Goal: Information Seeking & Learning: Compare options

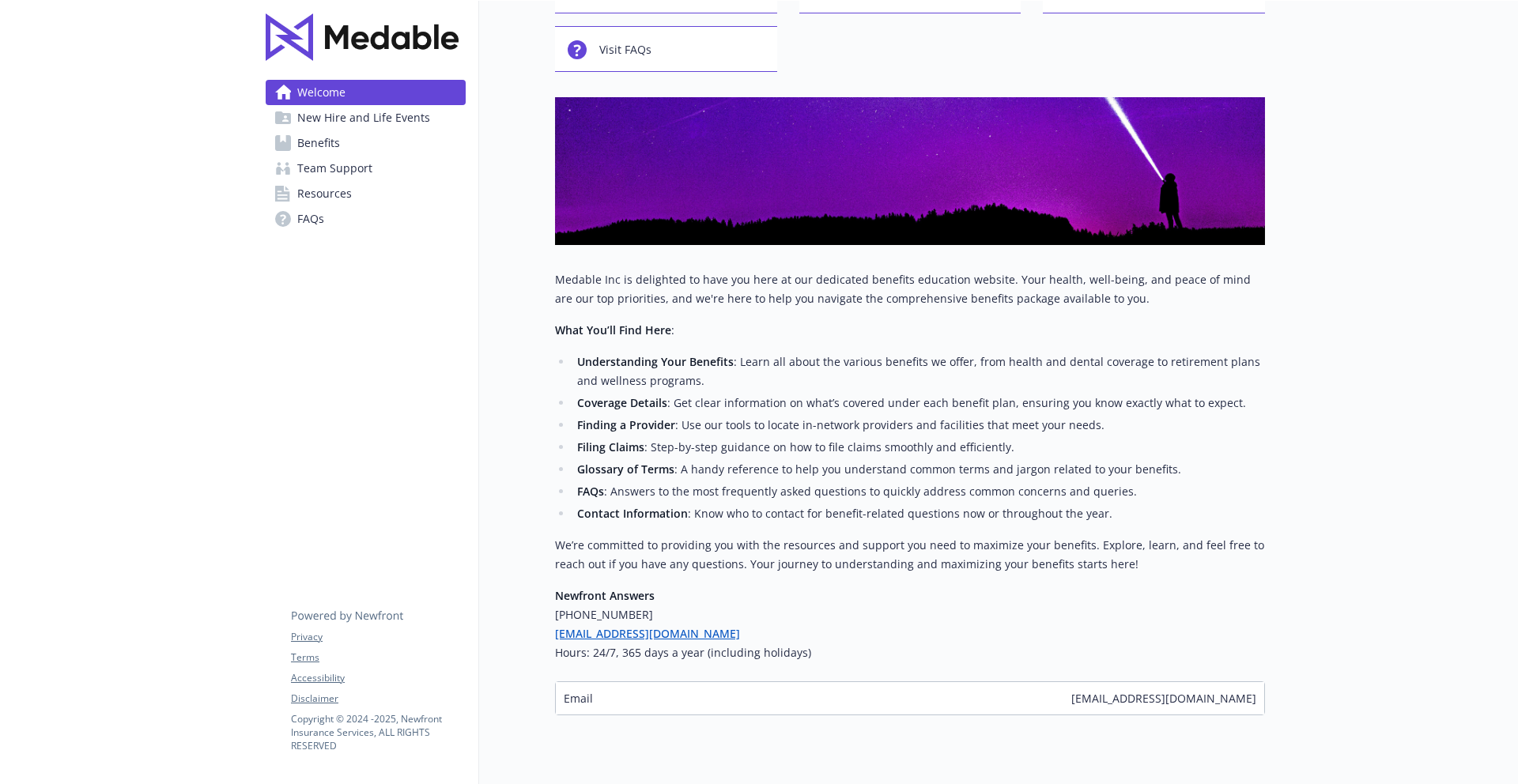
scroll to position [177, 0]
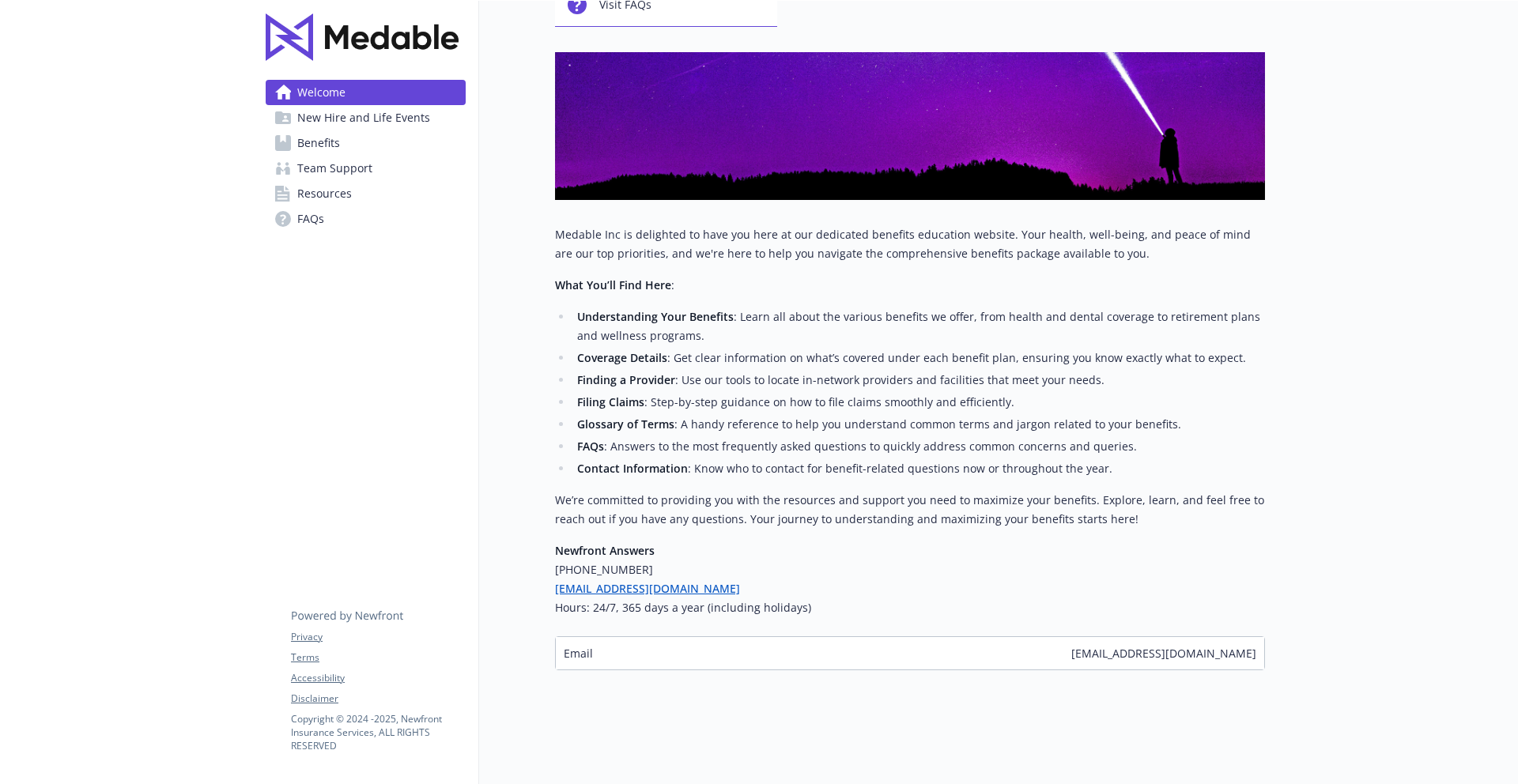
click at [323, 119] on span "New Hire and Life Events" at bounding box center [364, 117] width 133 height 25
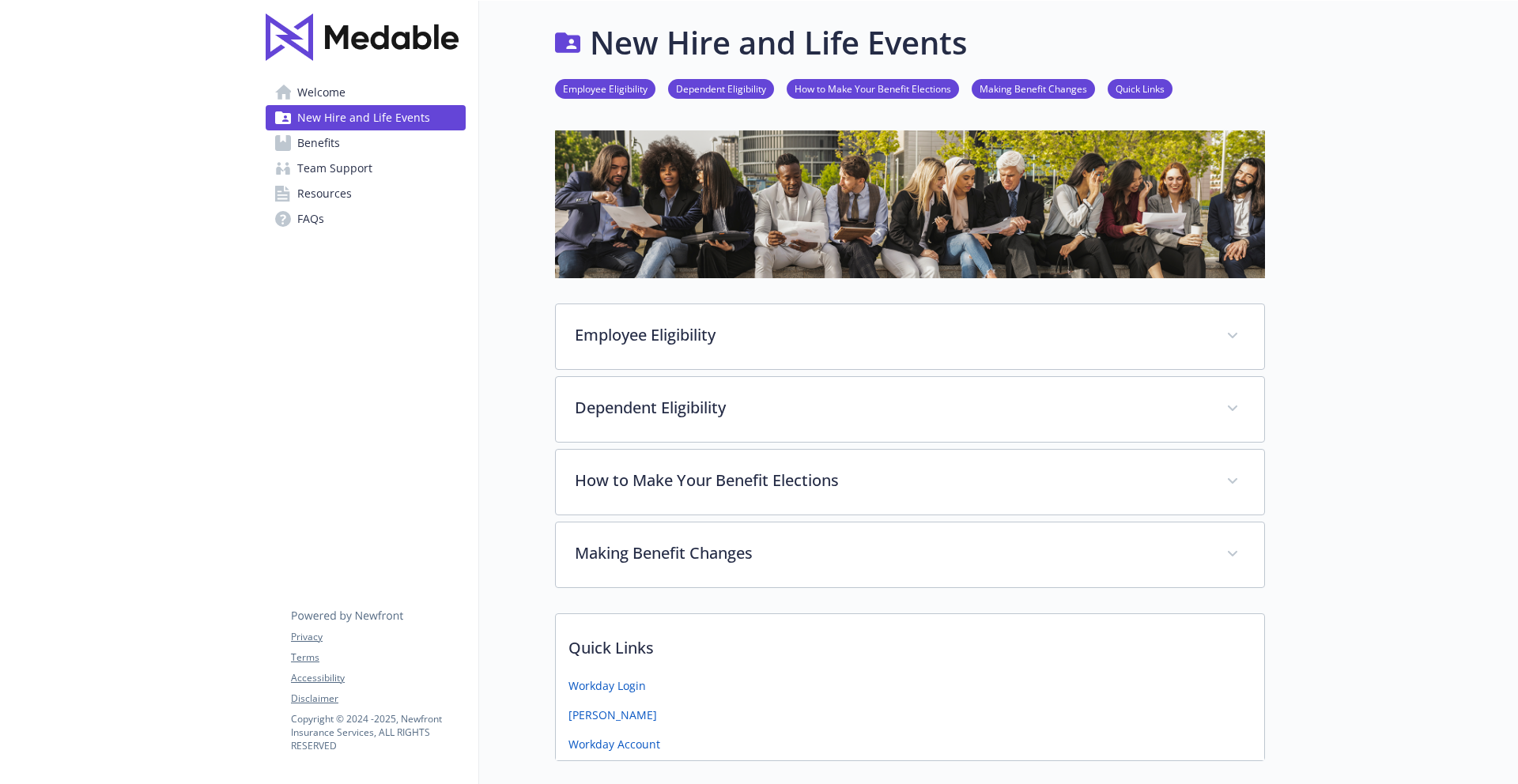
scroll to position [91, 0]
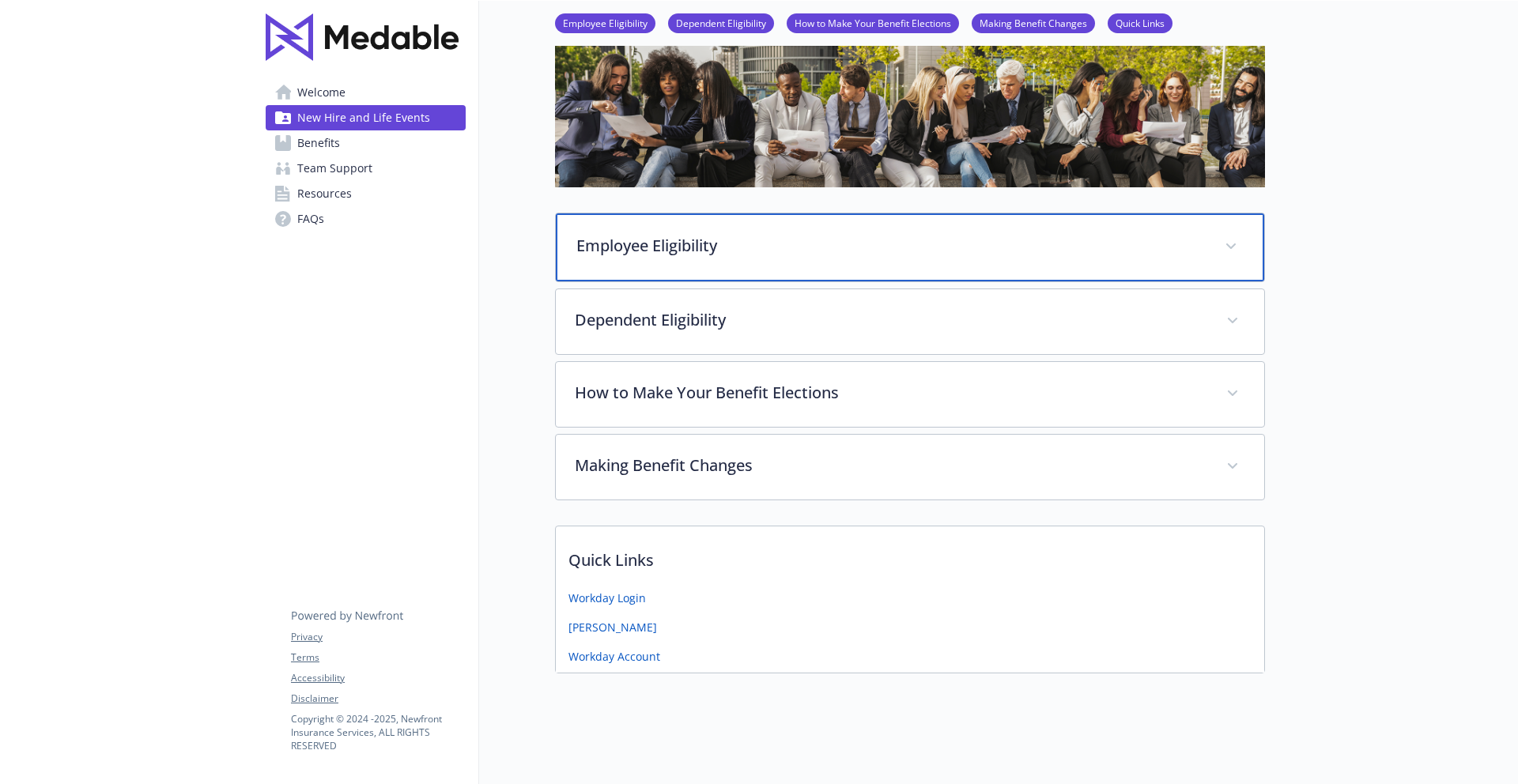
click at [1028, 259] on div "Employee Eligibility" at bounding box center [910, 247] width 709 height 68
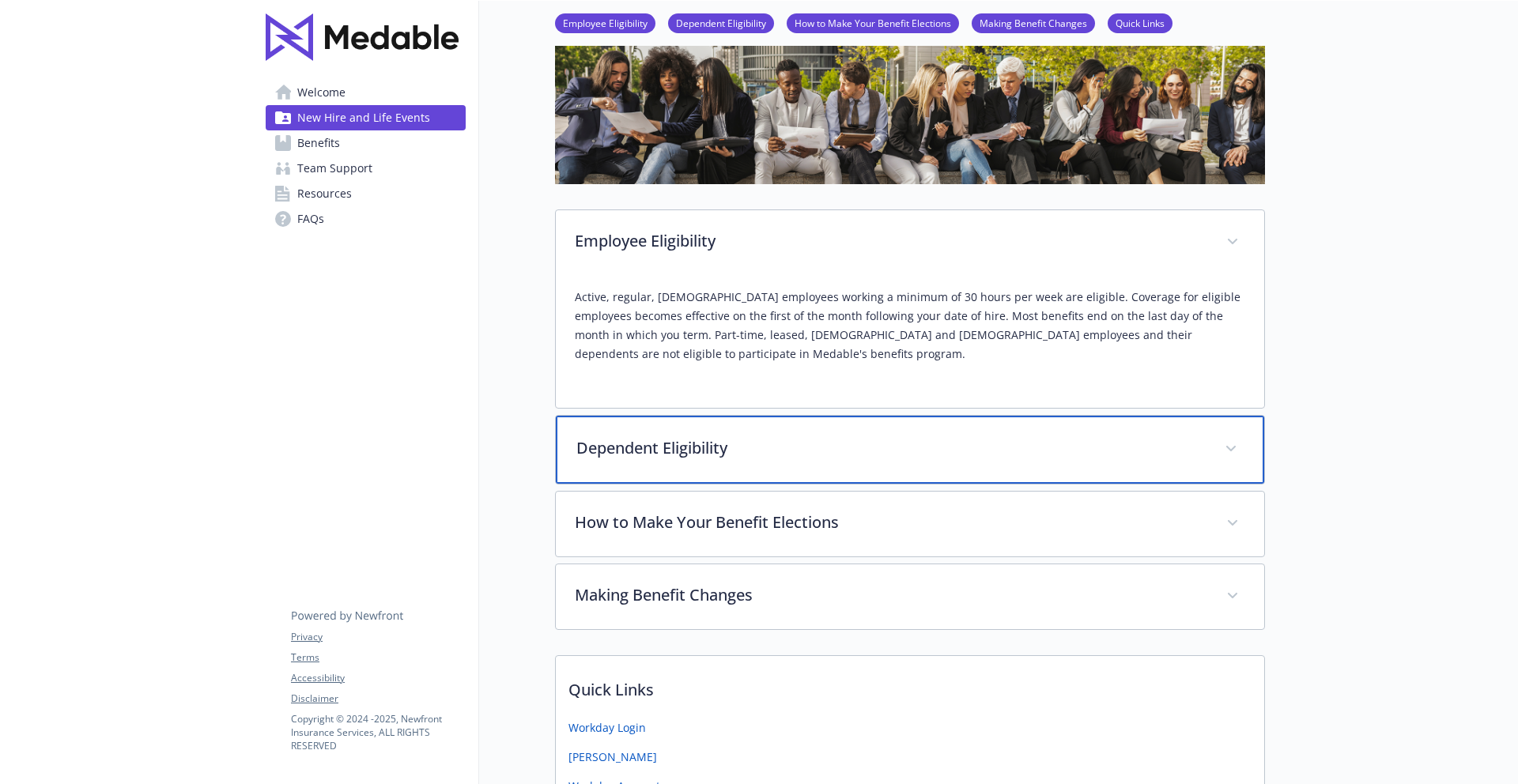
click at [983, 461] on p "Dependent Eligibility" at bounding box center [891, 448] width 629 height 23
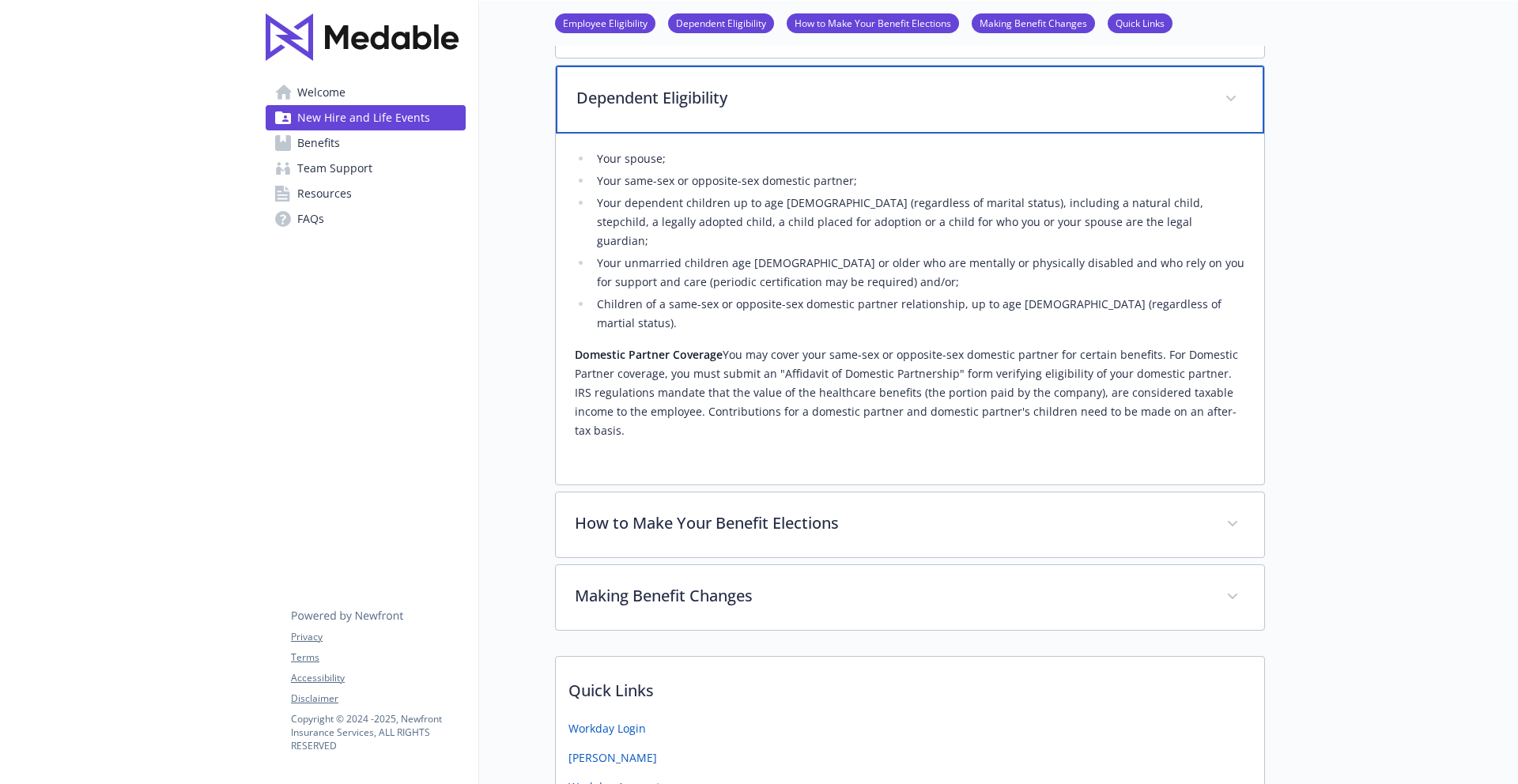
scroll to position [461, 0]
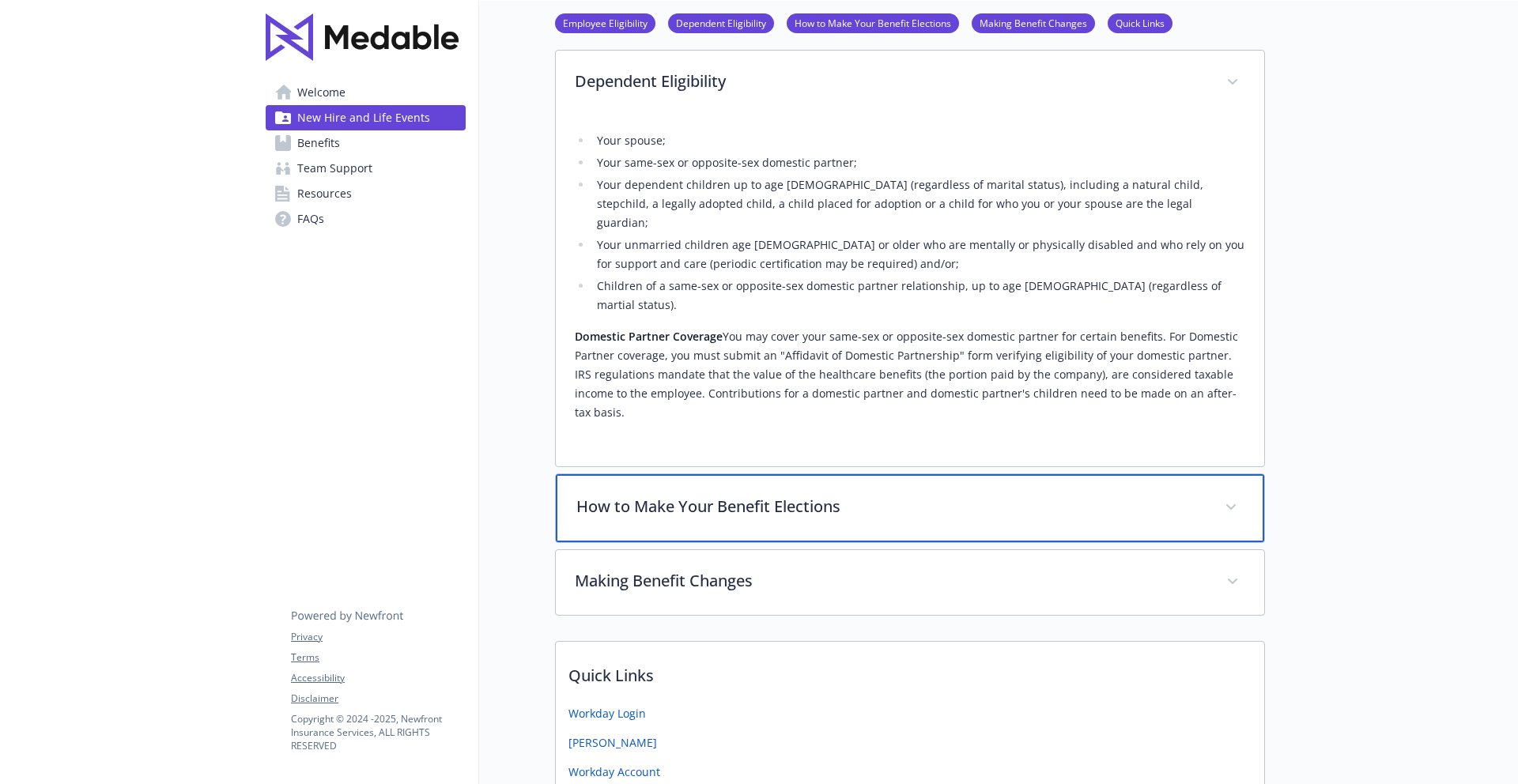
click at [871, 474] on div "How to Make Your Benefit Elections" at bounding box center [910, 508] width 709 height 68
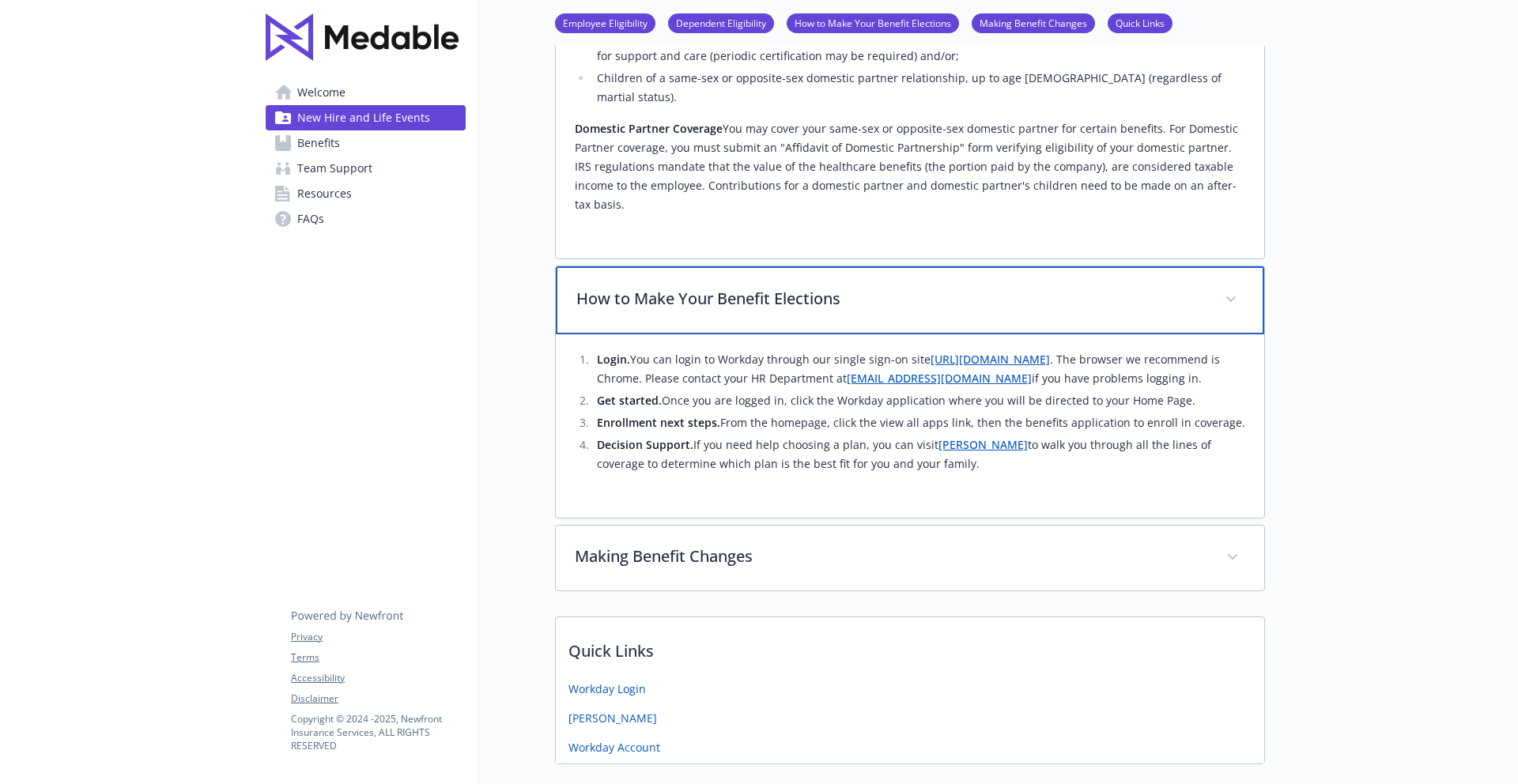
scroll to position [671, 0]
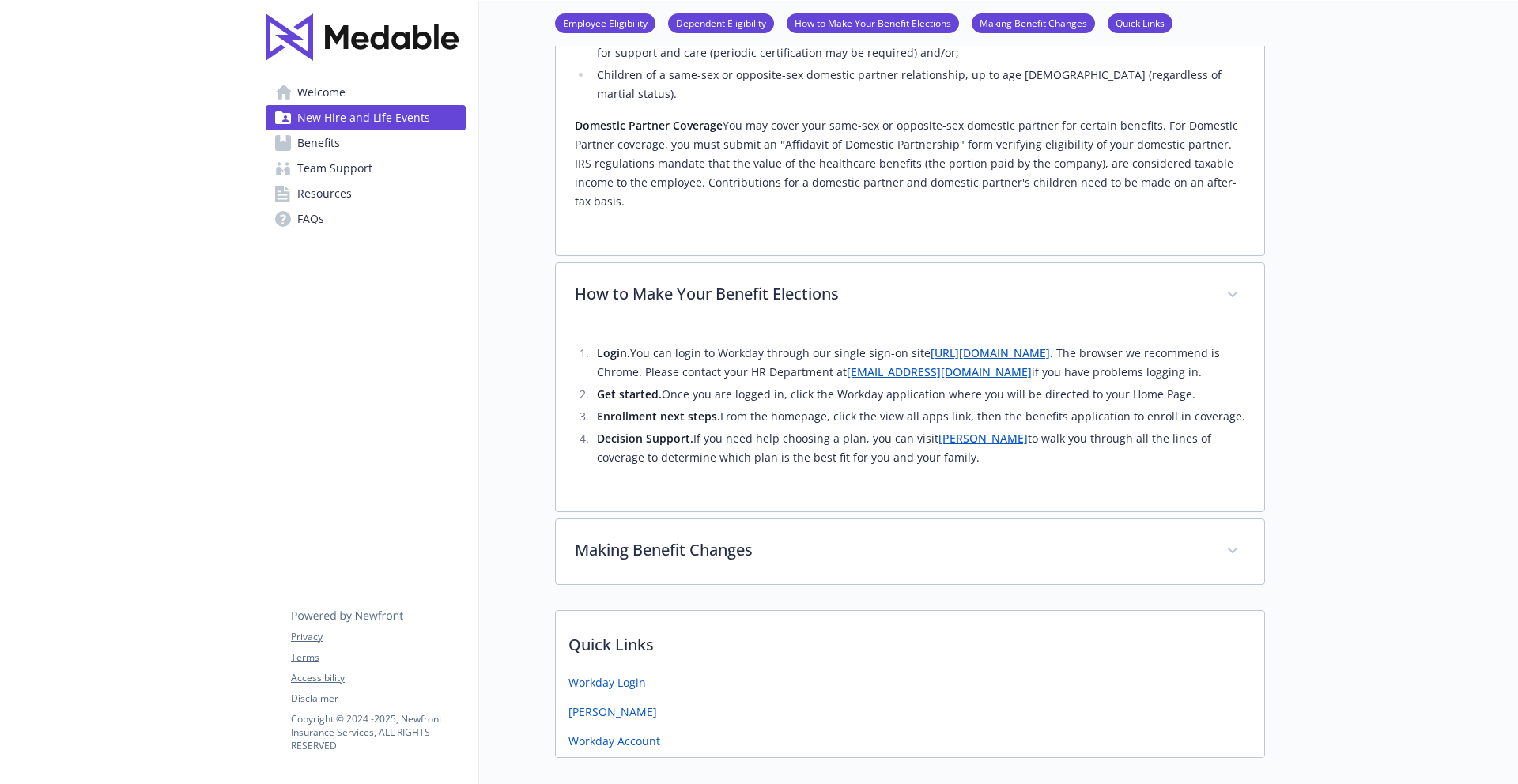
click at [323, 148] on span "Benefits" at bounding box center [319, 143] width 43 height 25
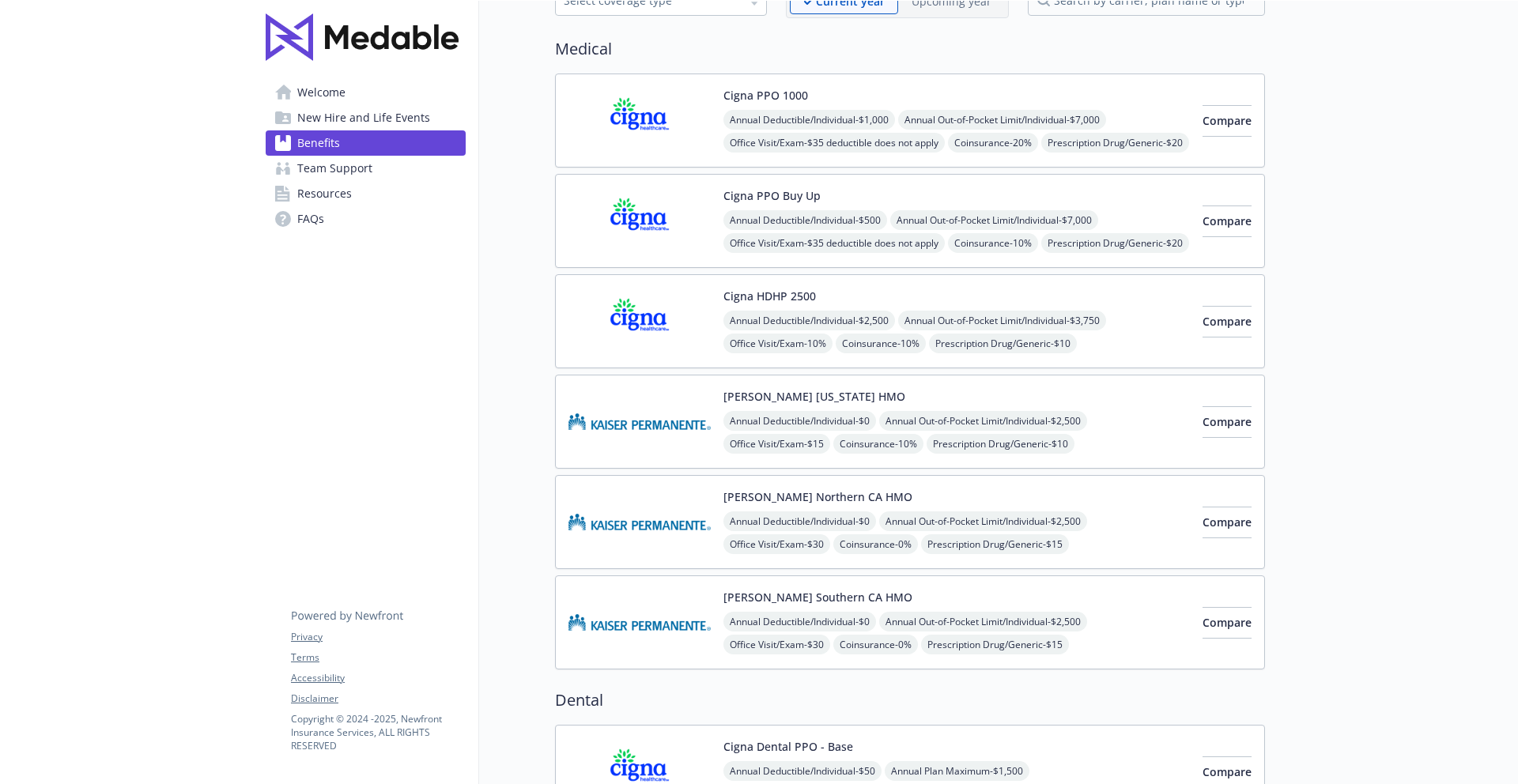
scroll to position [81, 0]
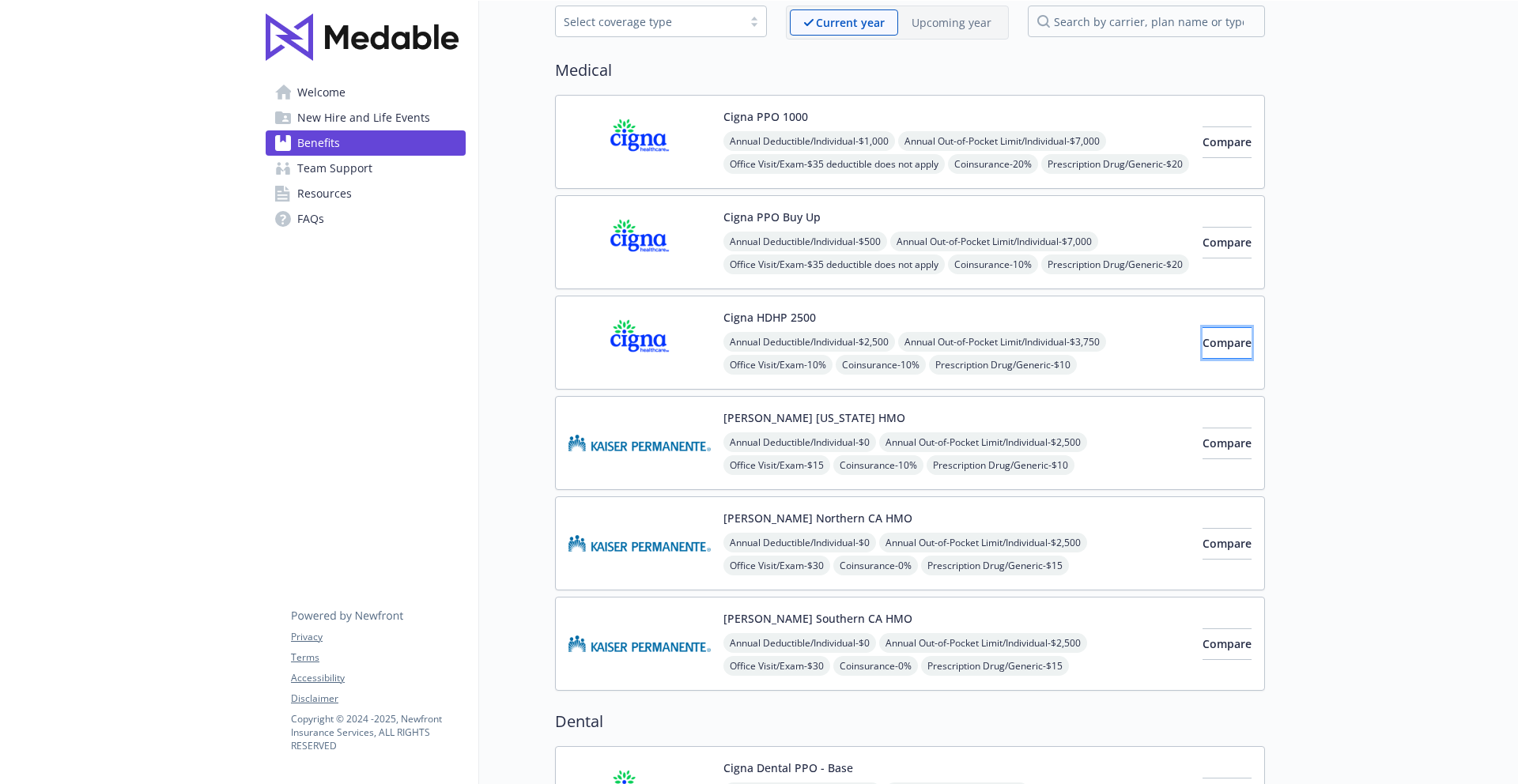
click at [1206, 333] on button "Compare" at bounding box center [1227, 342] width 49 height 31
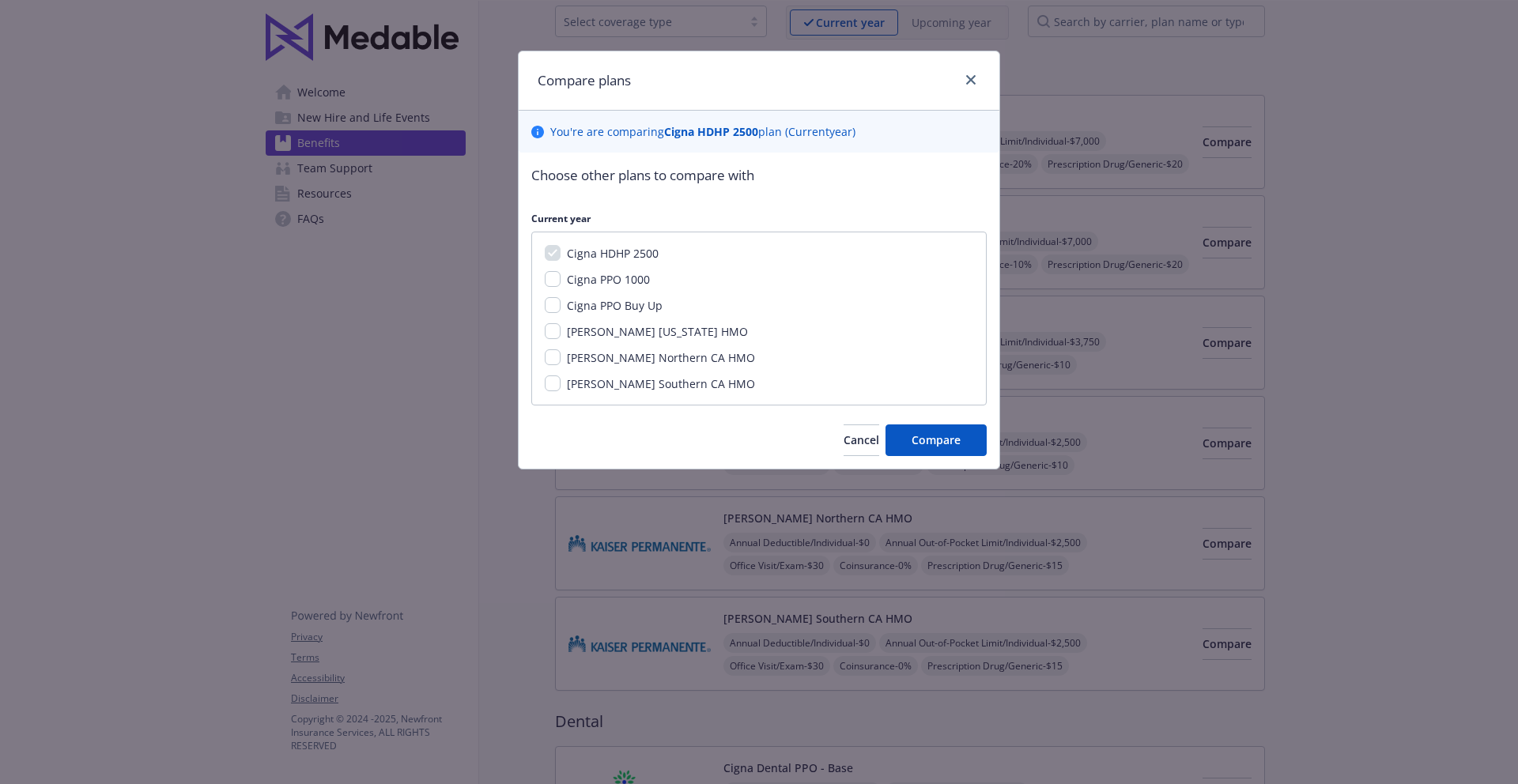
click at [621, 285] on span "Cigna PPO 1000" at bounding box center [608, 280] width 83 height 15
click at [561, 285] on input "Cigna PPO 1000" at bounding box center [553, 280] width 16 height 16
checkbox input "true"
click at [620, 306] on span "Cigna PPO Buy Up" at bounding box center [615, 306] width 96 height 15
click at [561, 306] on input "Cigna PPO Buy Up" at bounding box center [553, 306] width 16 height 16
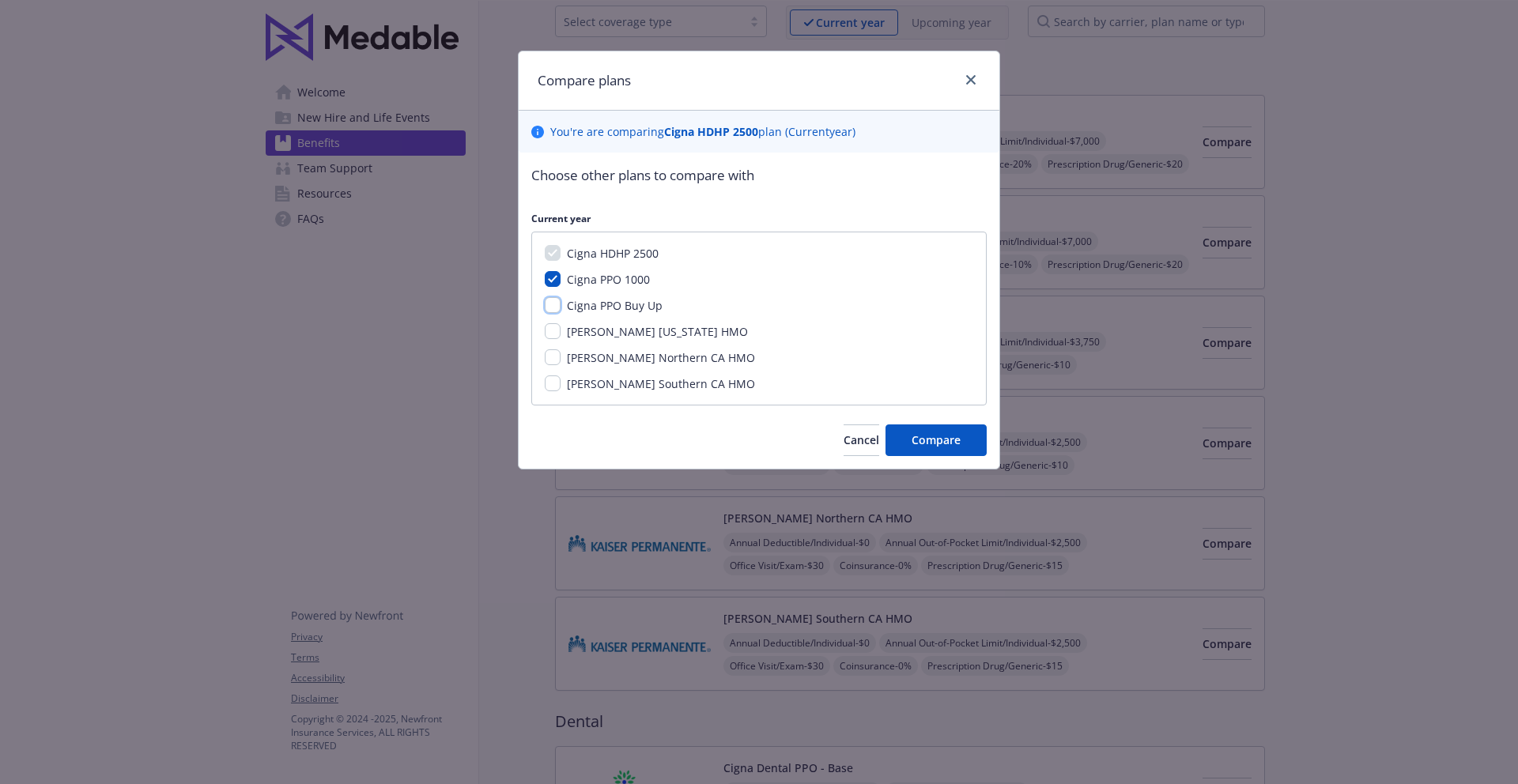
checkbox input "true"
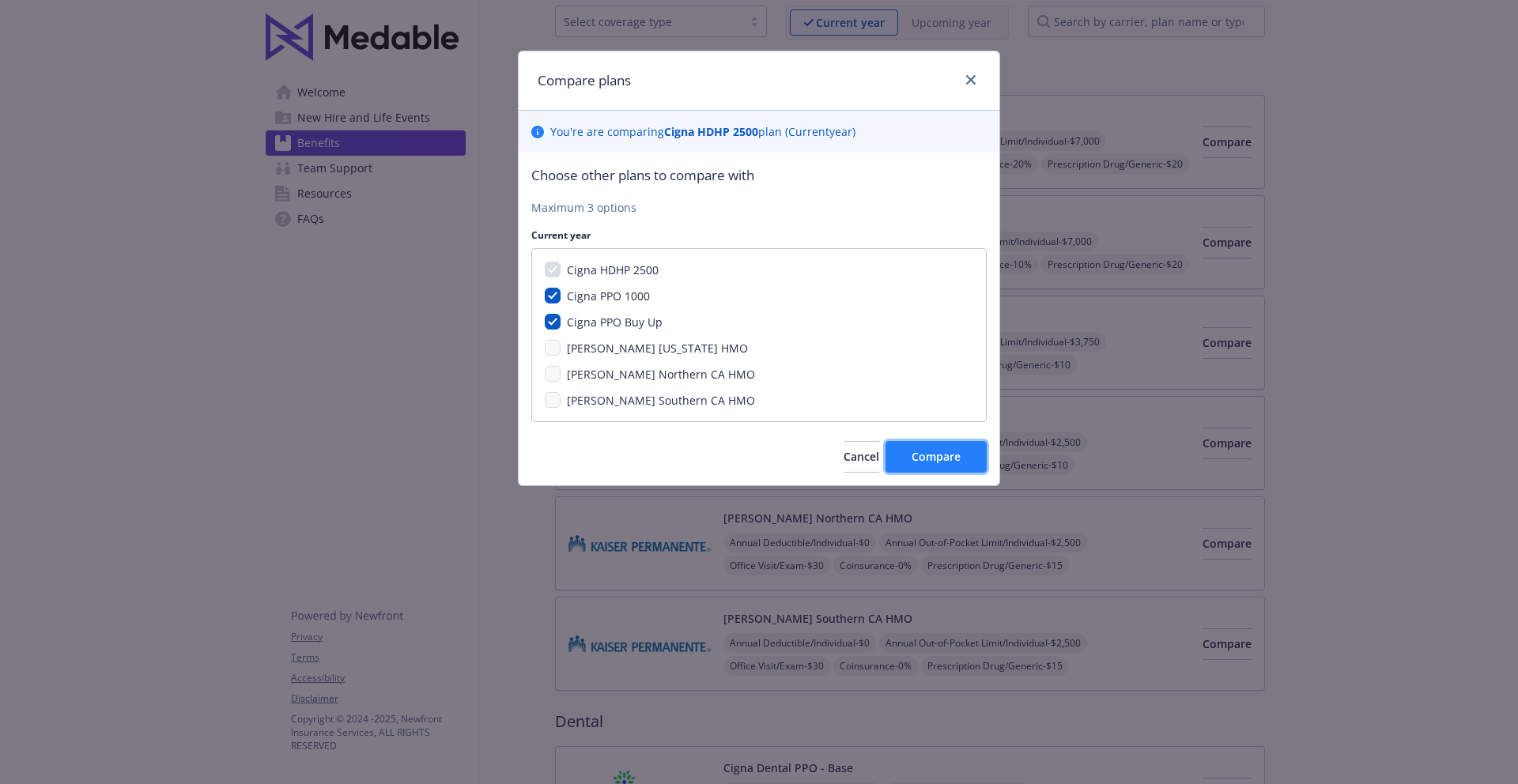
click at [936, 447] on button "Compare" at bounding box center [936, 456] width 101 height 31
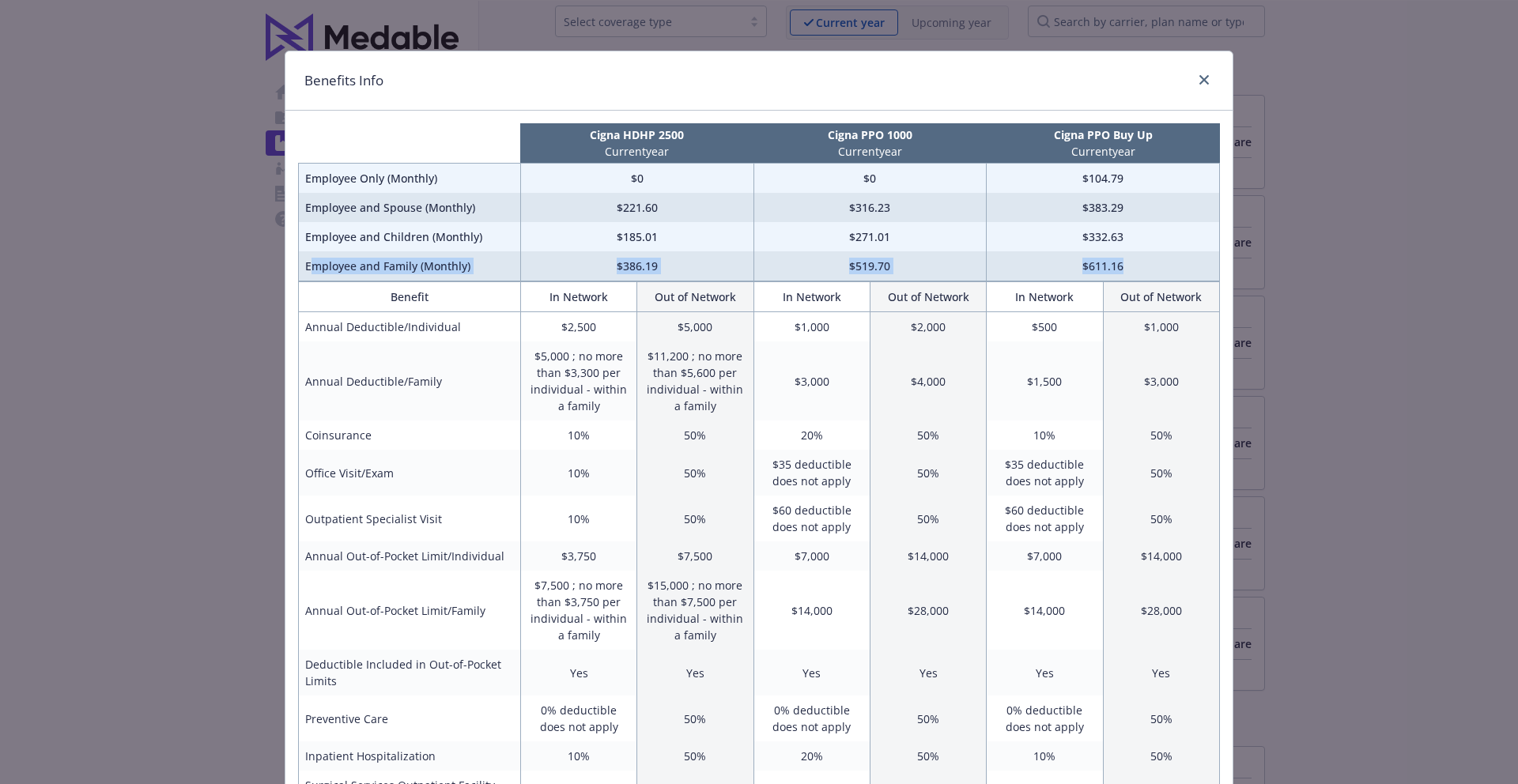
drag, startPoint x: 312, startPoint y: 264, endPoint x: 1139, endPoint y: 263, distance: 827.0
click at [1139, 263] on tr "Employee and Family (Monthly) $386.19 $519.70 $611.16" at bounding box center [760, 267] width 921 height 30
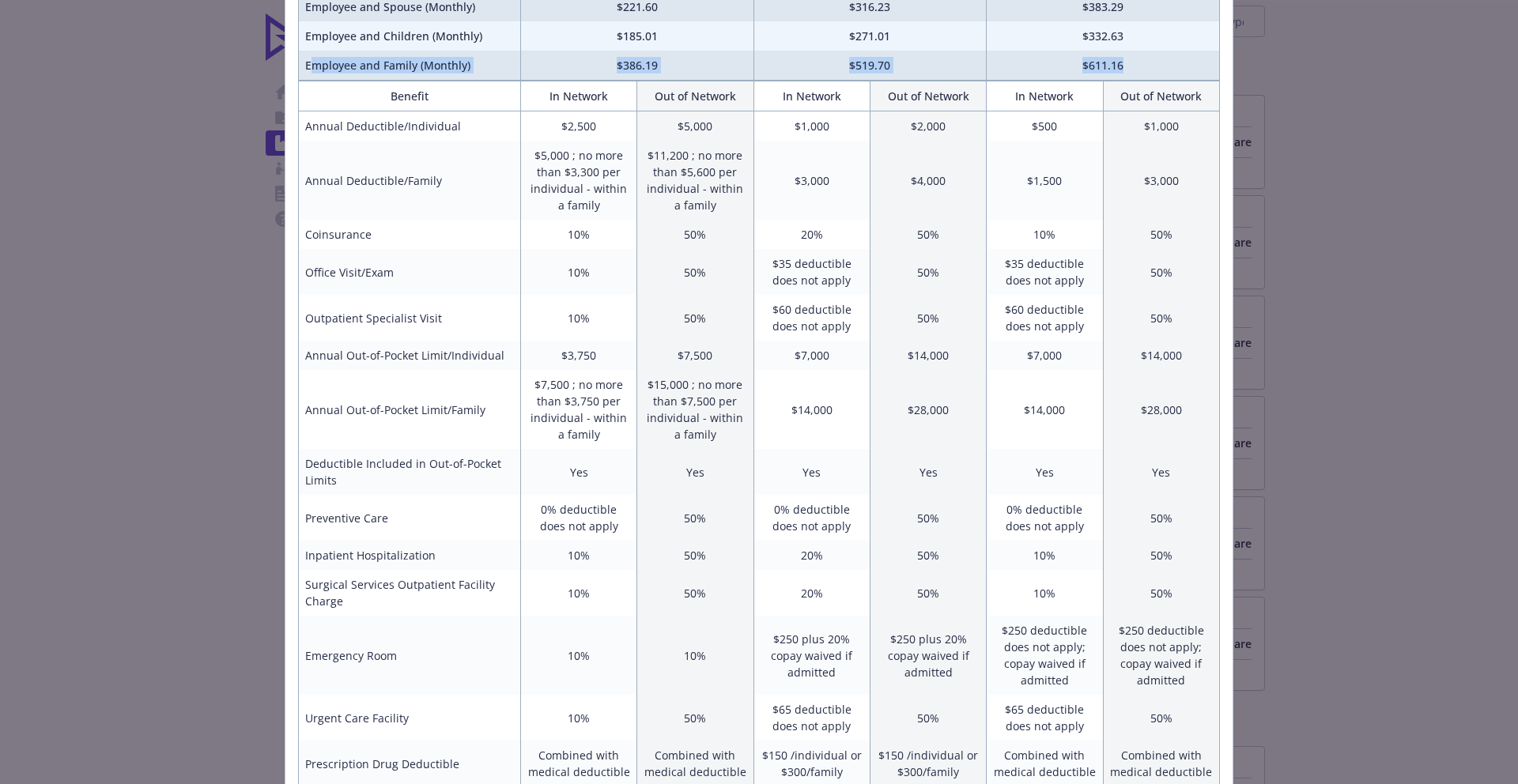
scroll to position [226, 0]
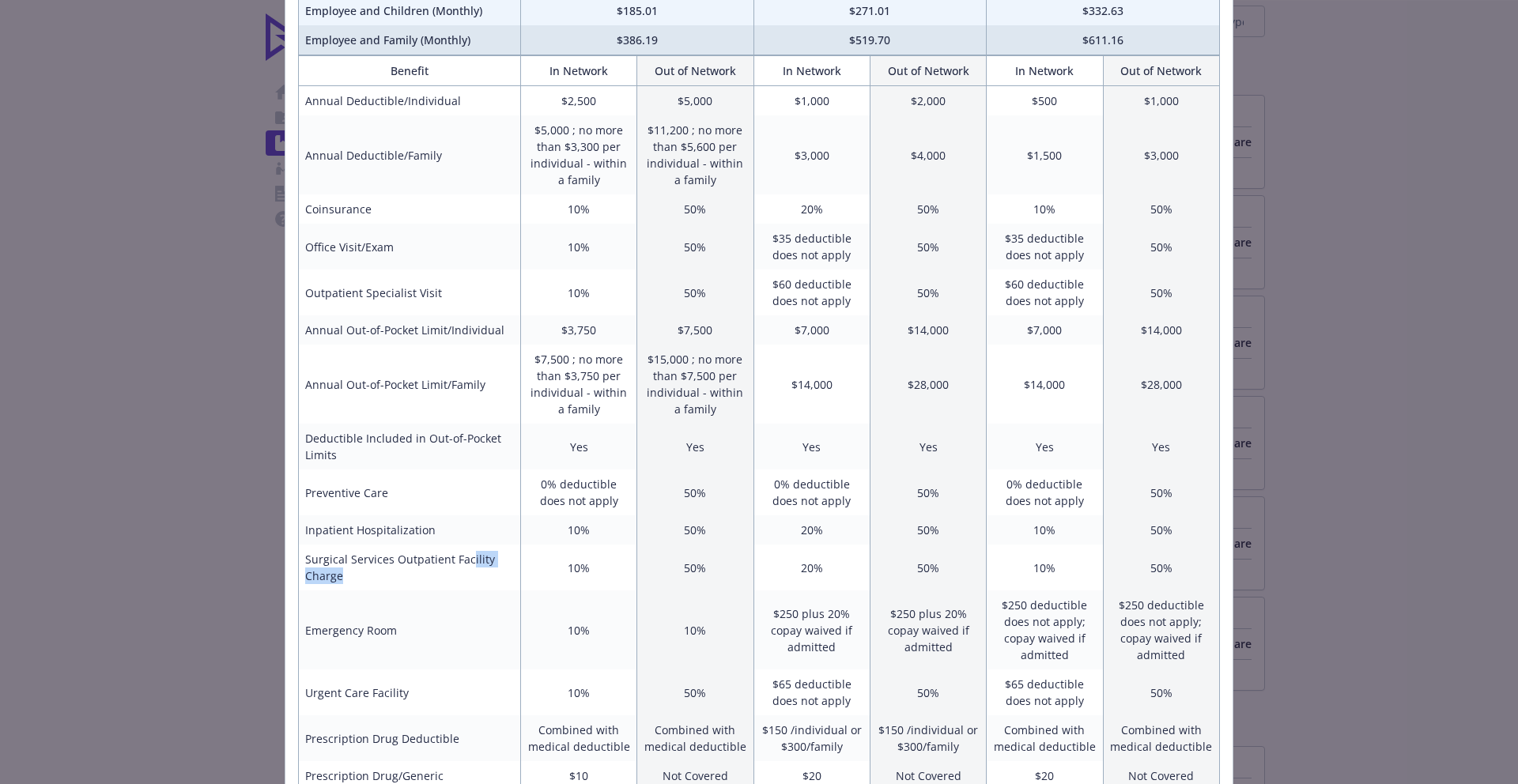
drag, startPoint x: 470, startPoint y: 557, endPoint x: 479, endPoint y: 581, distance: 25.6
click at [479, 581] on td "Surgical Services Outpatient Facility Charge" at bounding box center [410, 567] width 222 height 46
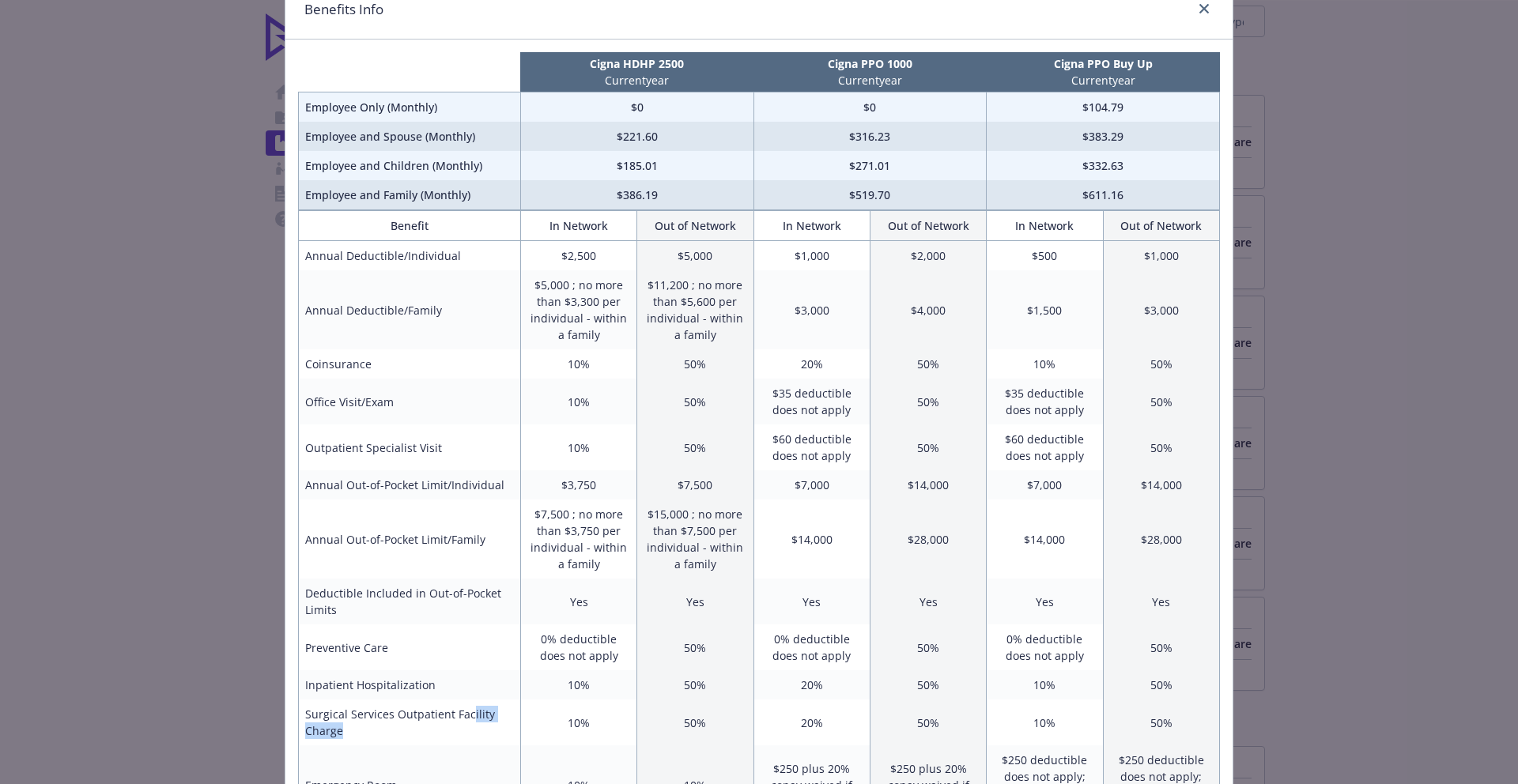
scroll to position [0, 0]
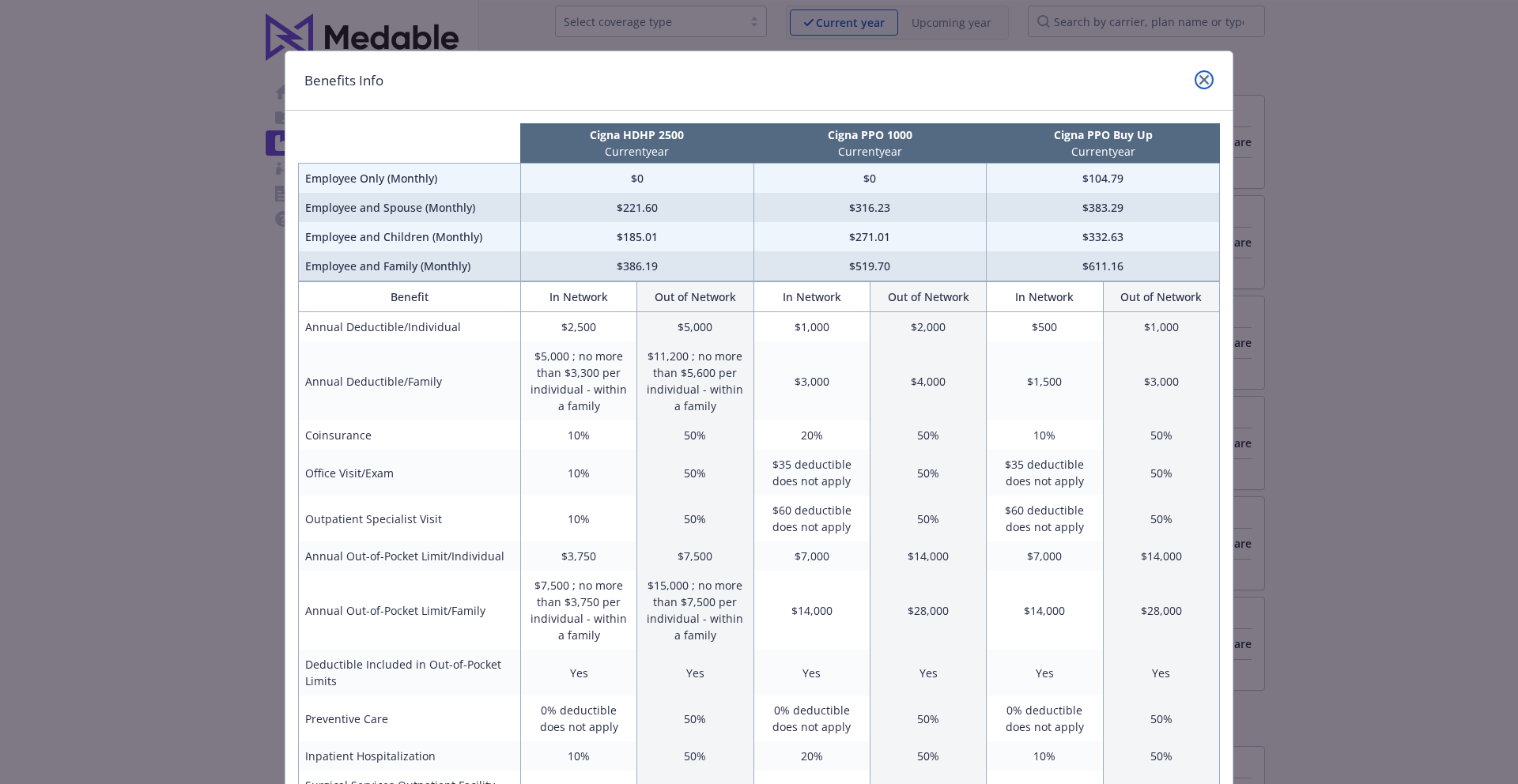
click at [1205, 82] on icon "close" at bounding box center [1204, 80] width 10 height 10
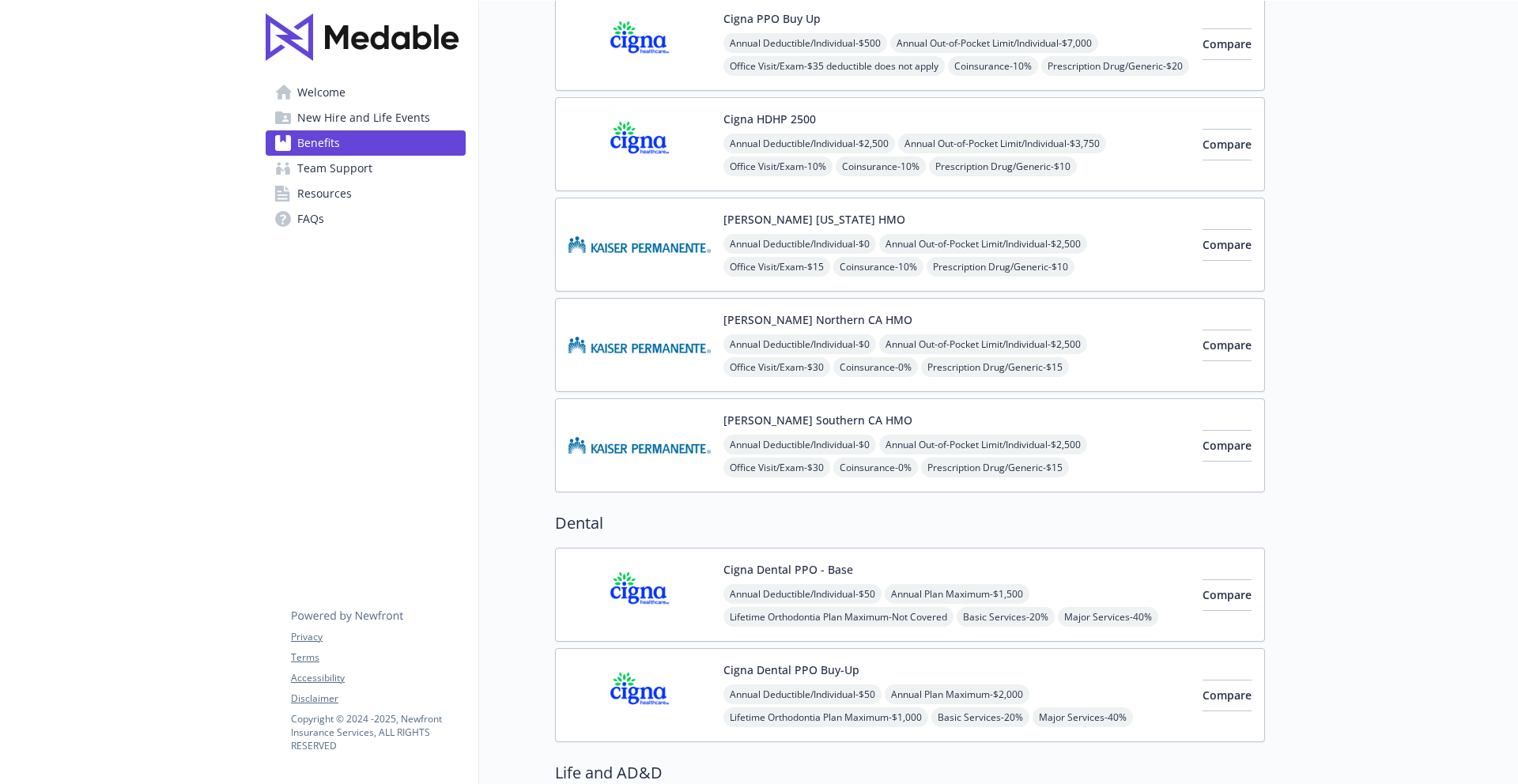
scroll to position [490, 0]
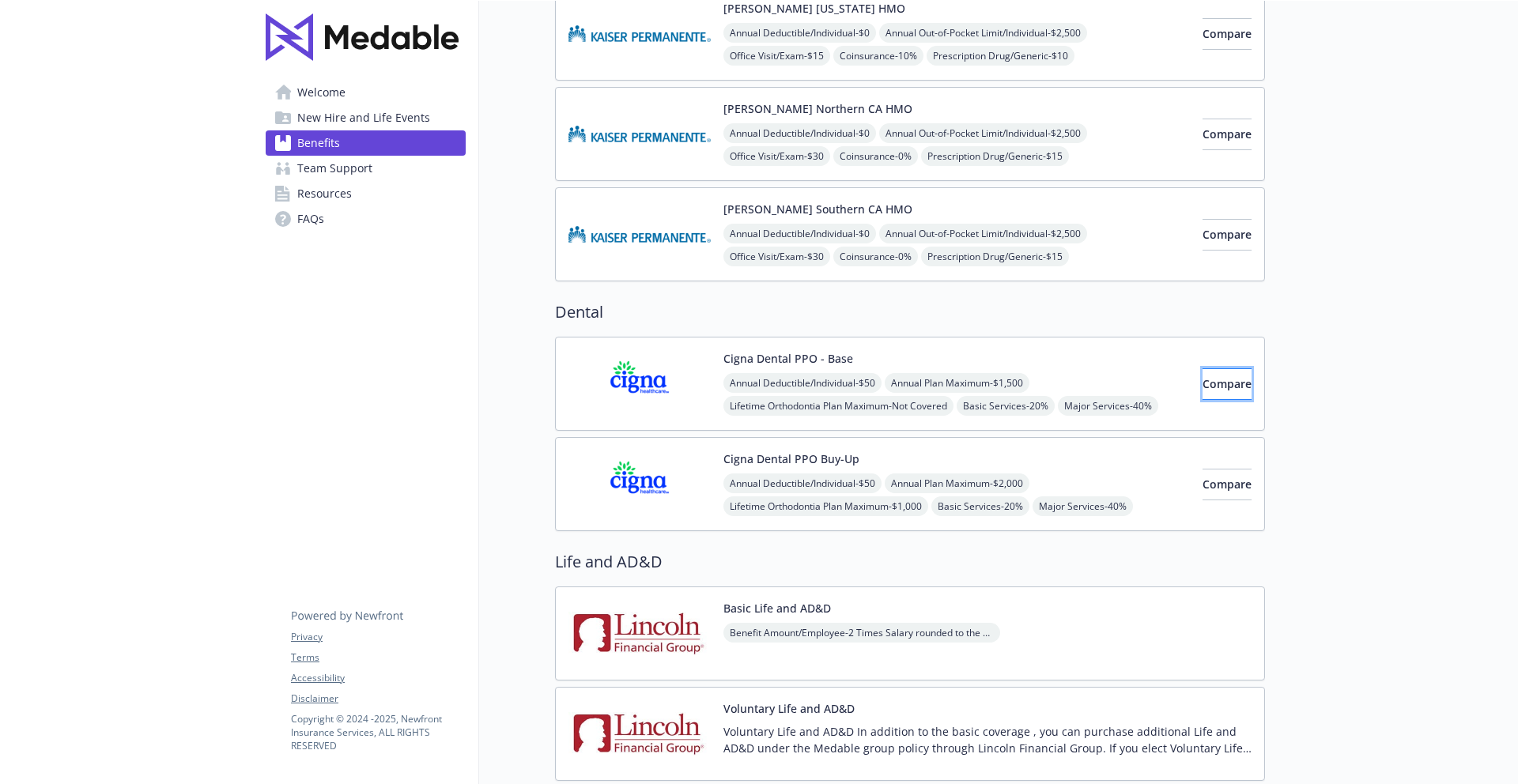
click at [1203, 393] on button "Compare" at bounding box center [1227, 383] width 49 height 31
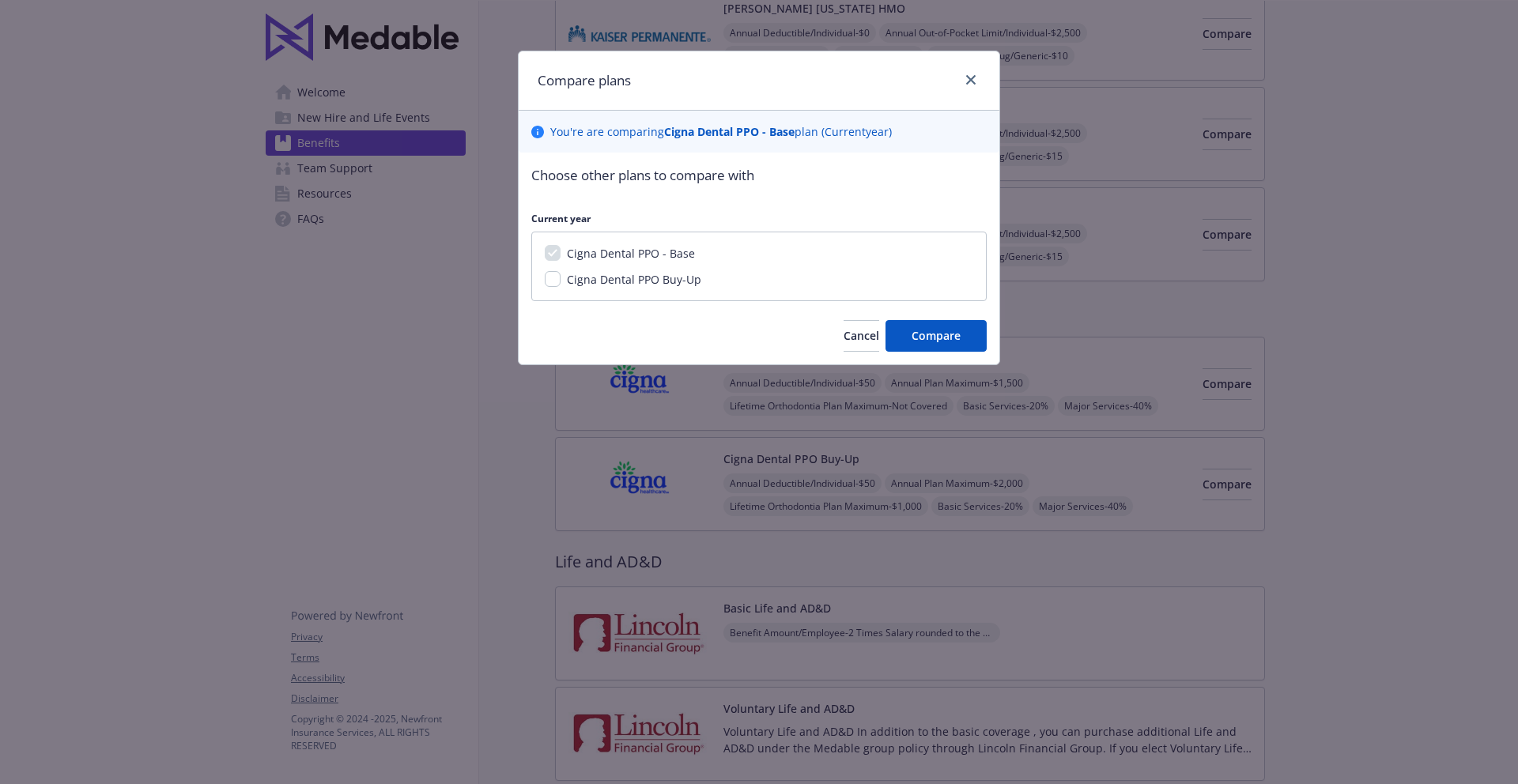
click at [671, 284] on span "Cigna Dental PPO Buy-Up" at bounding box center [634, 280] width 134 height 15
click at [561, 284] on input "Cigna Dental PPO Buy-Up" at bounding box center [553, 280] width 16 height 16
checkbox input "true"
click at [965, 346] on button "Compare" at bounding box center [936, 335] width 101 height 31
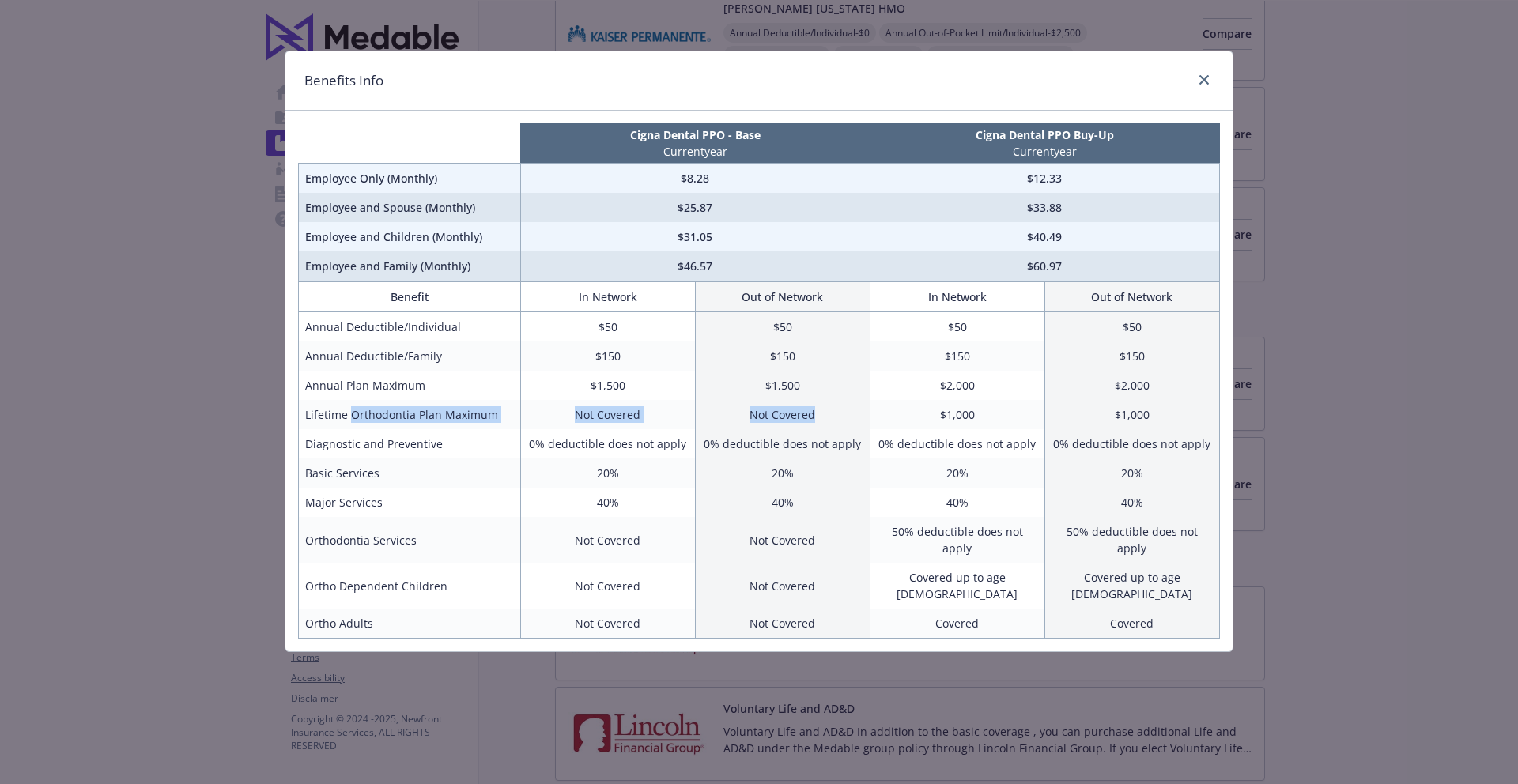
drag, startPoint x: 369, startPoint y: 418, endPoint x: 827, endPoint y: 412, distance: 458.0
click at [827, 412] on tr "Lifetime Orthodontia Plan Maximum Not Covered Not Covered $1,000 $1,000" at bounding box center [760, 415] width 921 height 30
click at [875, 416] on td "$1,000" at bounding box center [957, 415] width 175 height 30
drag, startPoint x: 922, startPoint y: 416, endPoint x: 1112, endPoint y: 444, distance: 192.1
click at [1162, 421] on tr "Lifetime Orthodontia Plan Maximum Not Covered Not Covered $1,000 $1,000" at bounding box center [760, 415] width 921 height 30
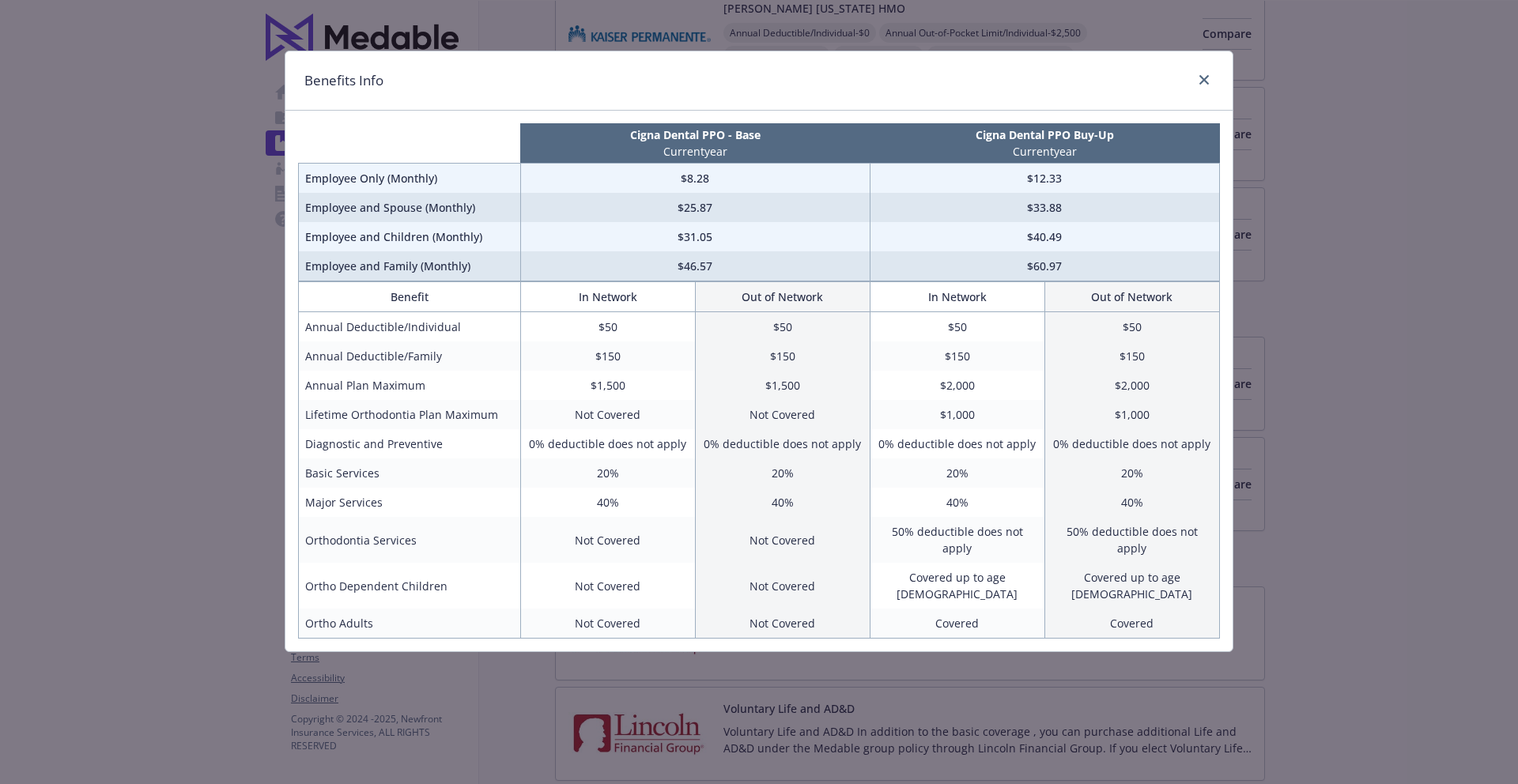
drag, startPoint x: 602, startPoint y: 591, endPoint x: 729, endPoint y: 596, distance: 127.1
click at [617, 609] on td "Not Covered" at bounding box center [608, 625] width 175 height 30
click at [797, 609] on td "Not Covered" at bounding box center [782, 625] width 175 height 30
click at [1013, 607] on div "Cigna Dental PPO - Base Current year Cigna Dental PPO Buy-Up Current year Emplo…" at bounding box center [759, 382] width 947 height 541
click at [1203, 82] on icon "close" at bounding box center [1204, 80] width 10 height 10
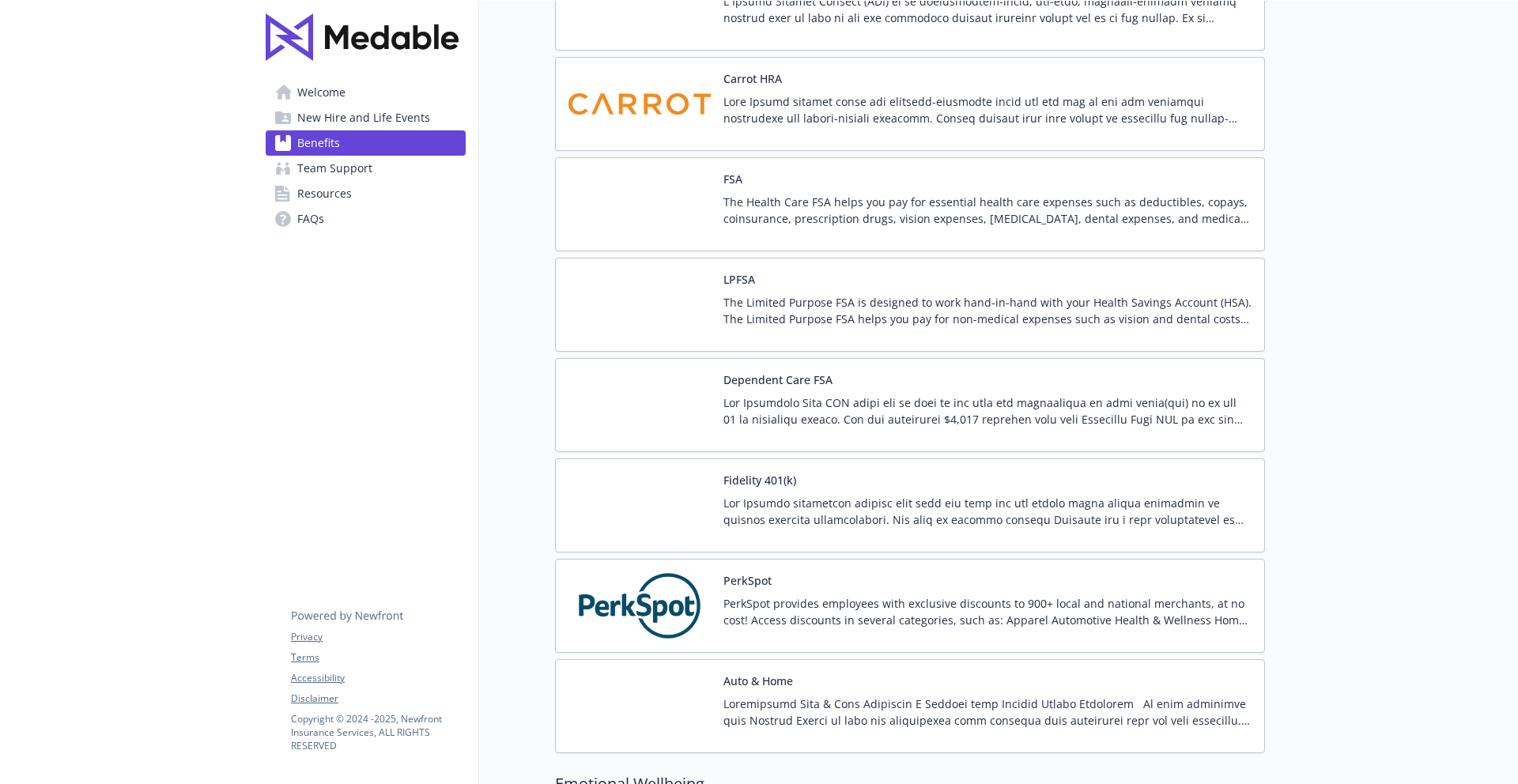
scroll to position [2326, 0]
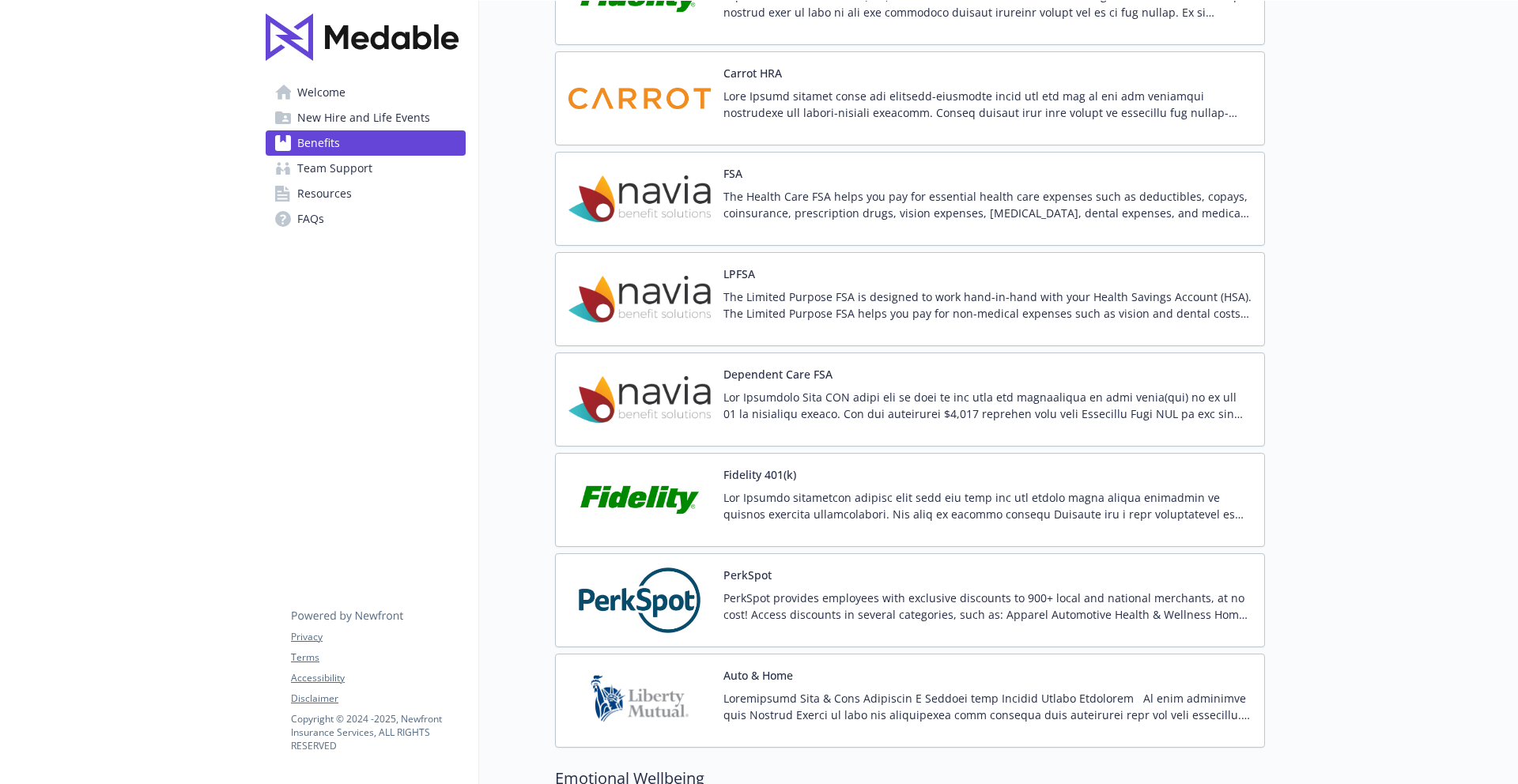
click at [824, 475] on div "Fidelity 401(k)" at bounding box center [987, 500] width 528 height 67
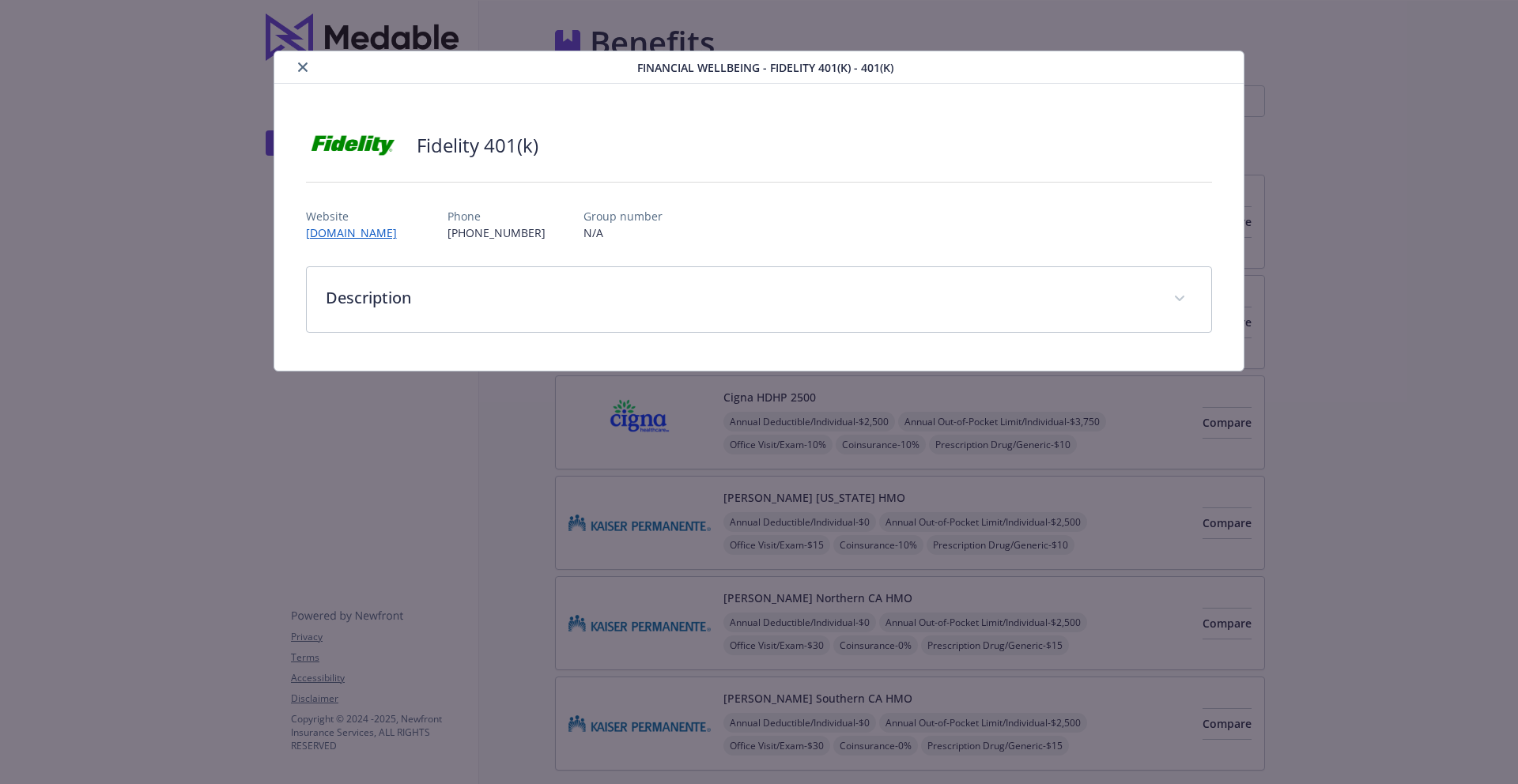
scroll to position [2326, 0]
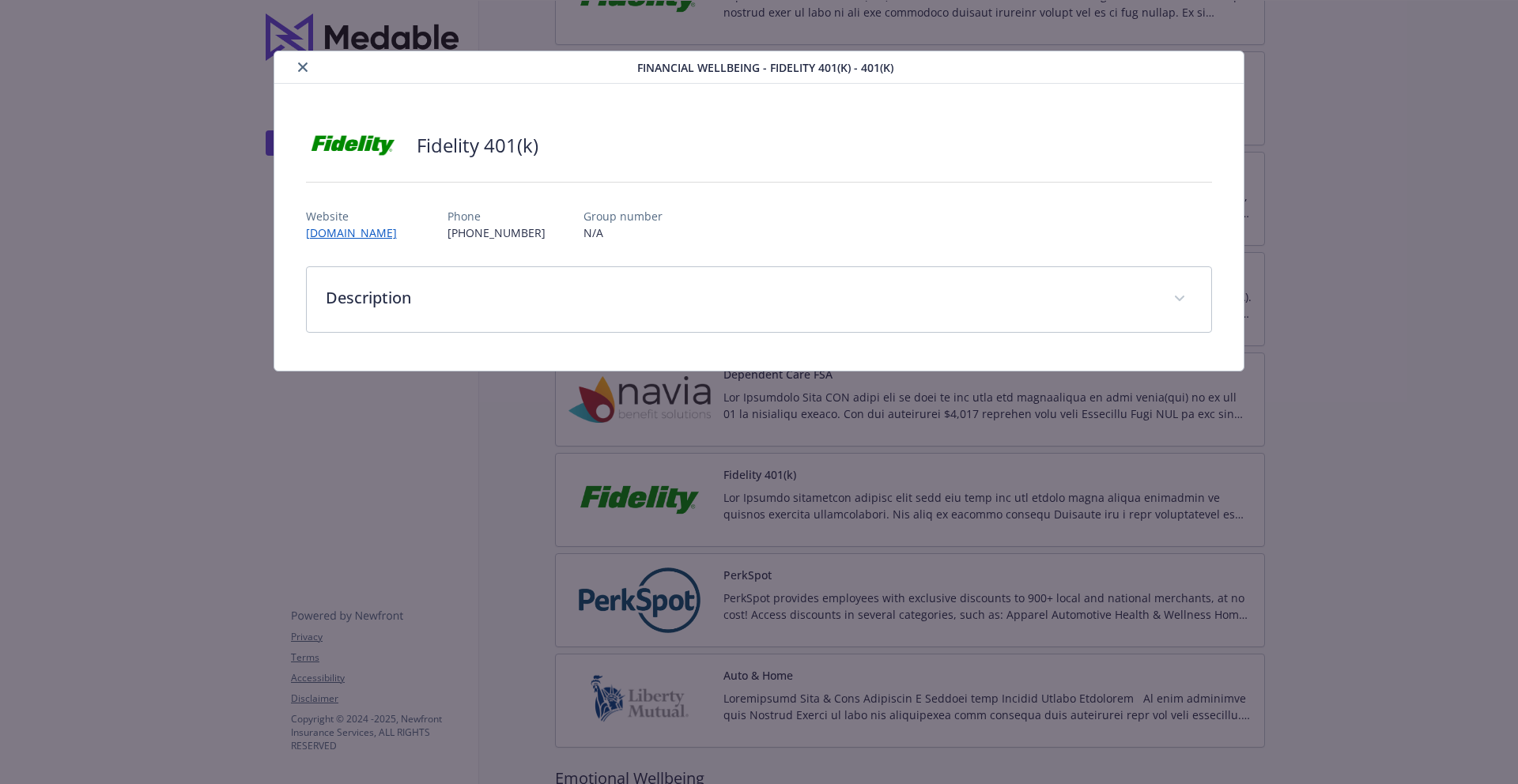
click at [298, 63] on icon "close" at bounding box center [303, 67] width 10 height 10
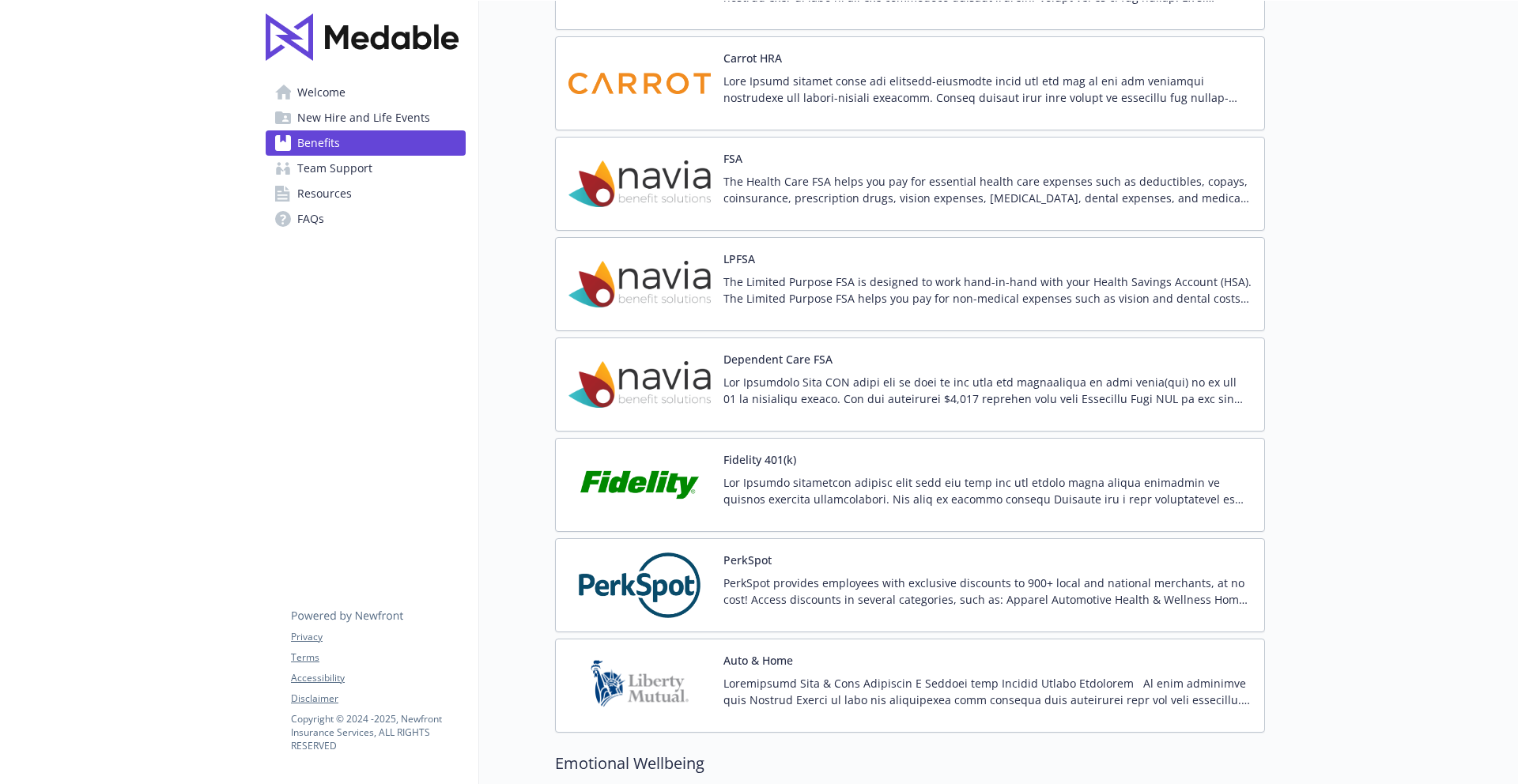
scroll to position [2445, 0]
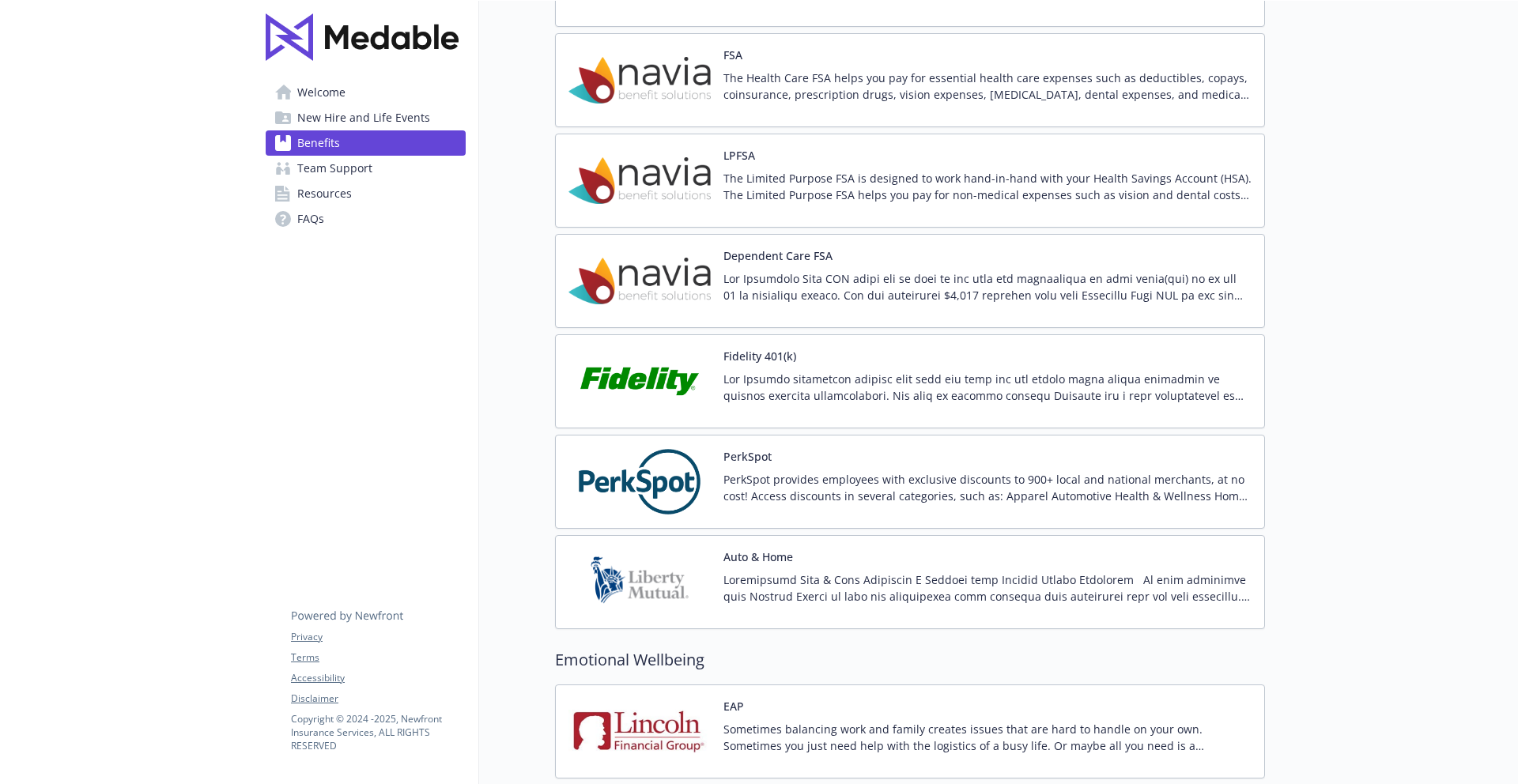
click at [944, 397] on p at bounding box center [987, 387] width 528 height 33
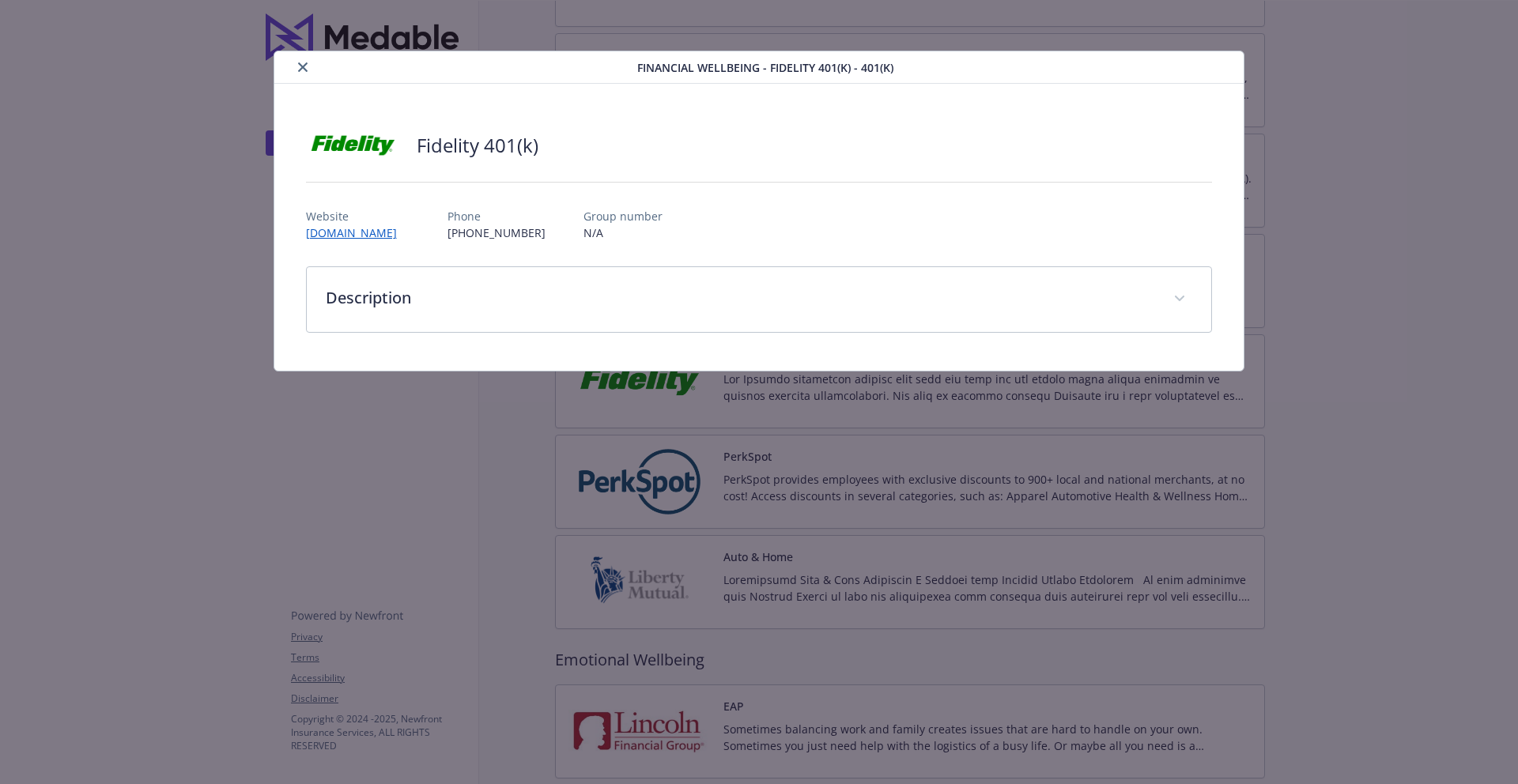
click at [297, 61] on button "close" at bounding box center [302, 66] width 19 height 19
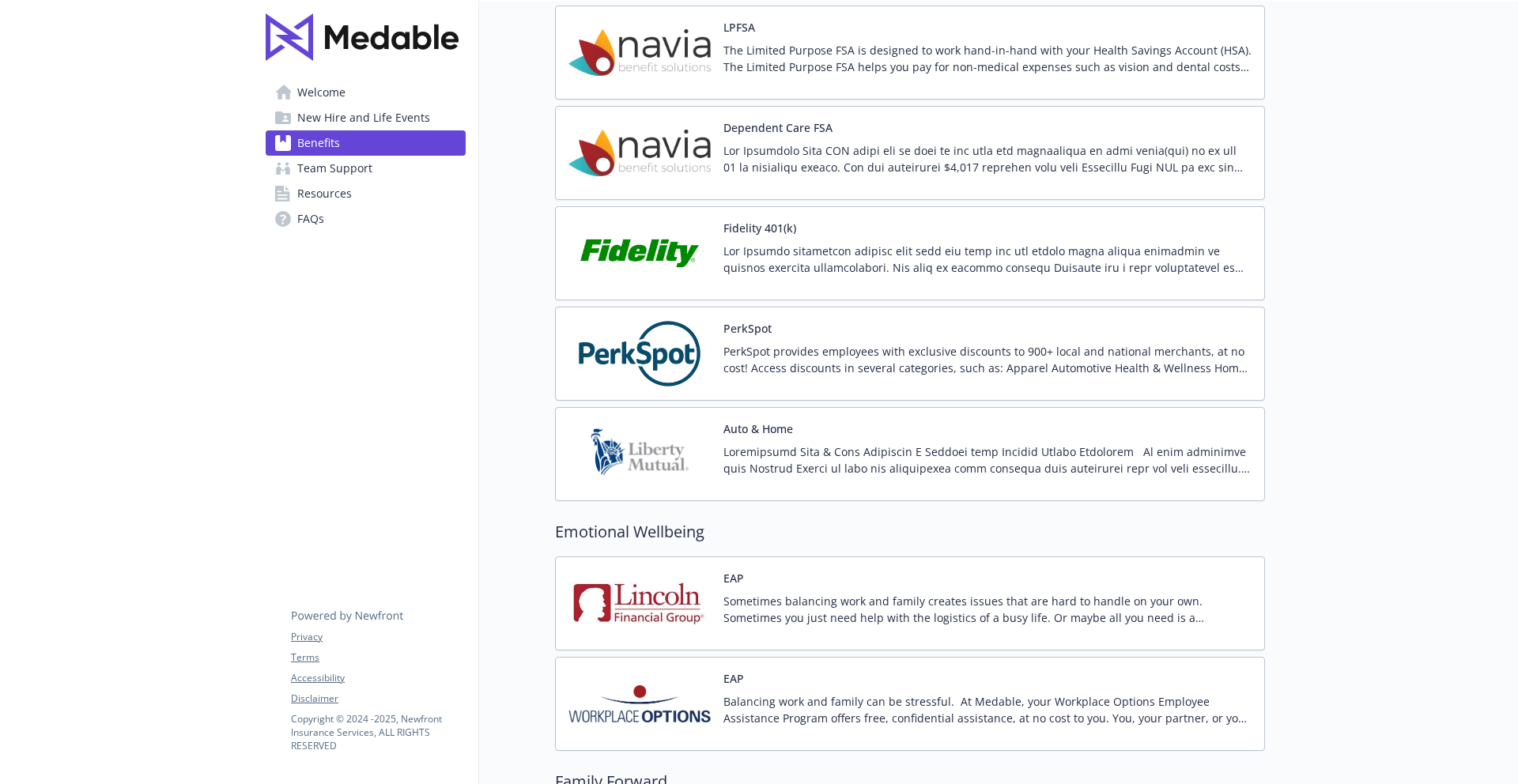
scroll to position [2573, 0]
click at [625, 252] on img at bounding box center [640, 253] width 142 height 67
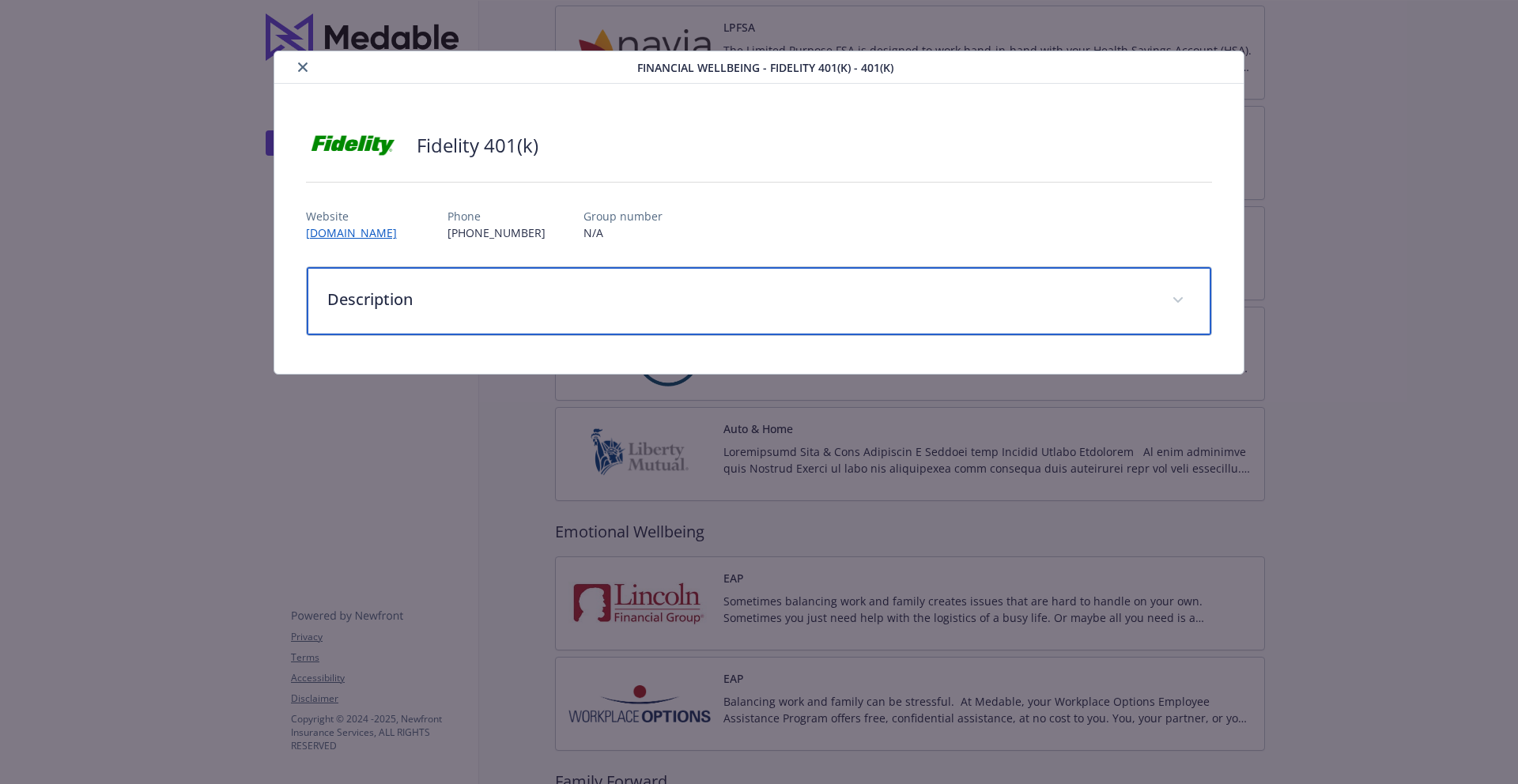
click at [572, 283] on div "Description" at bounding box center [759, 301] width 905 height 68
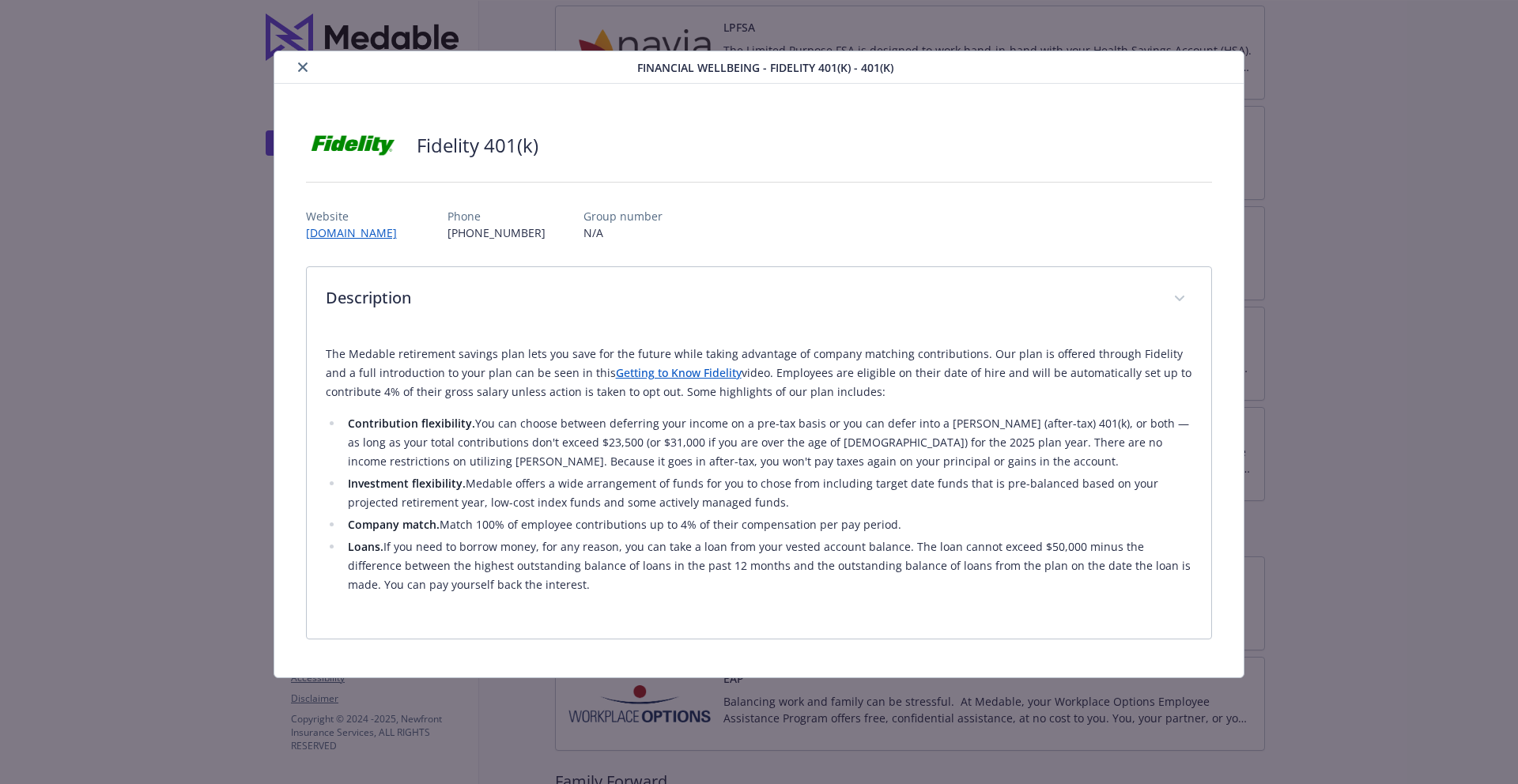
click at [306, 63] on icon "close" at bounding box center [303, 67] width 10 height 10
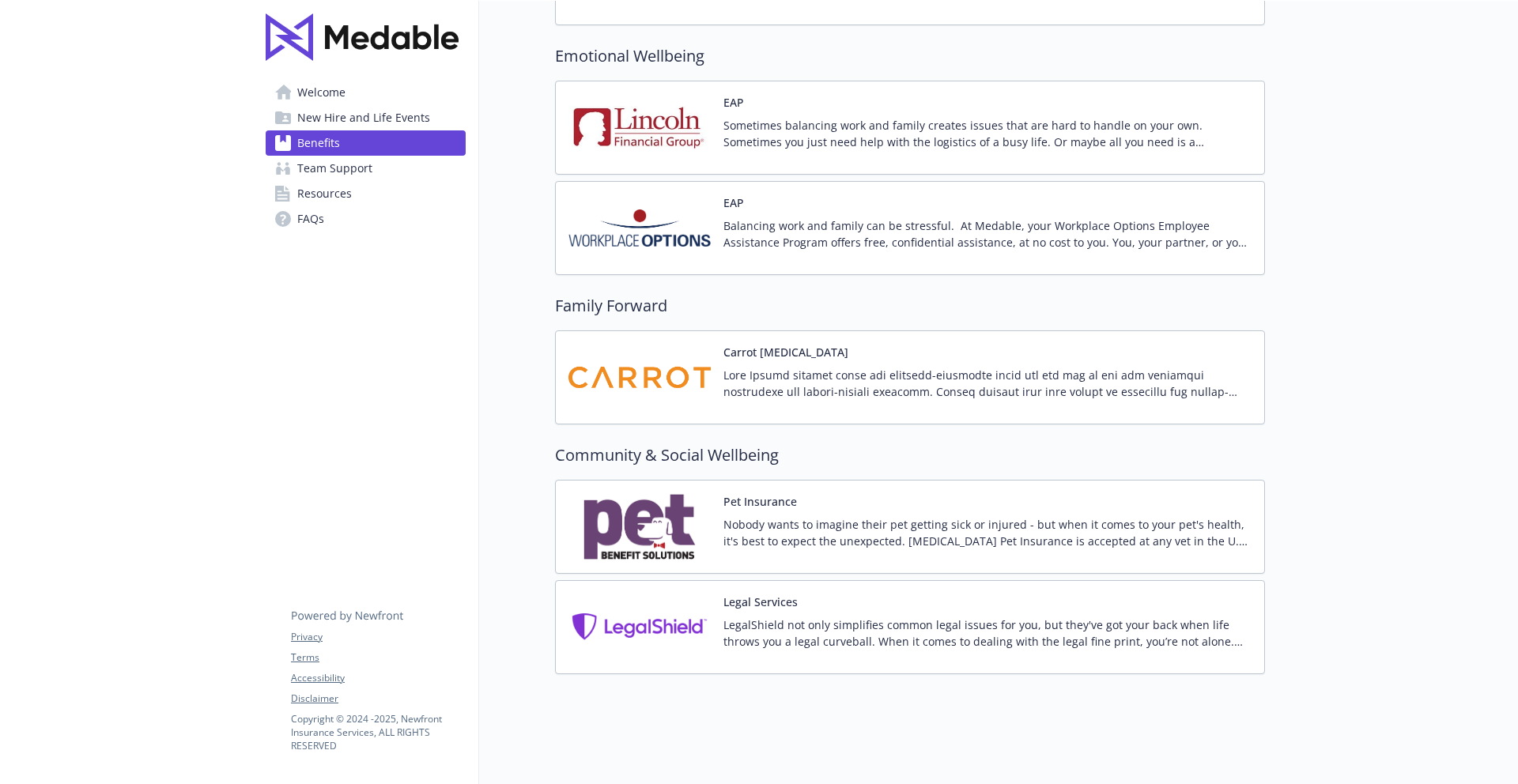
scroll to position [3053, 0]
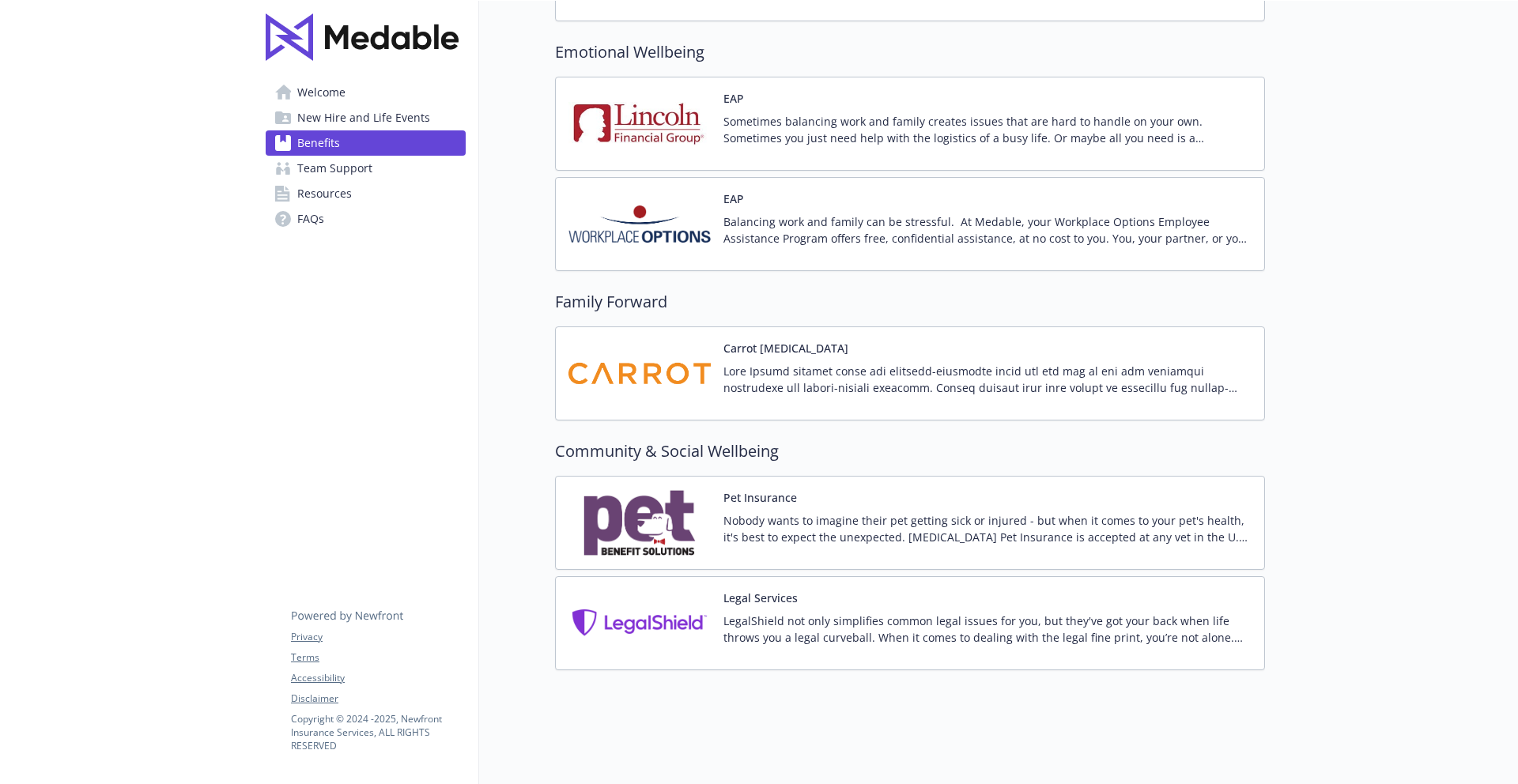
click at [358, 164] on span "Team Support" at bounding box center [335, 168] width 75 height 25
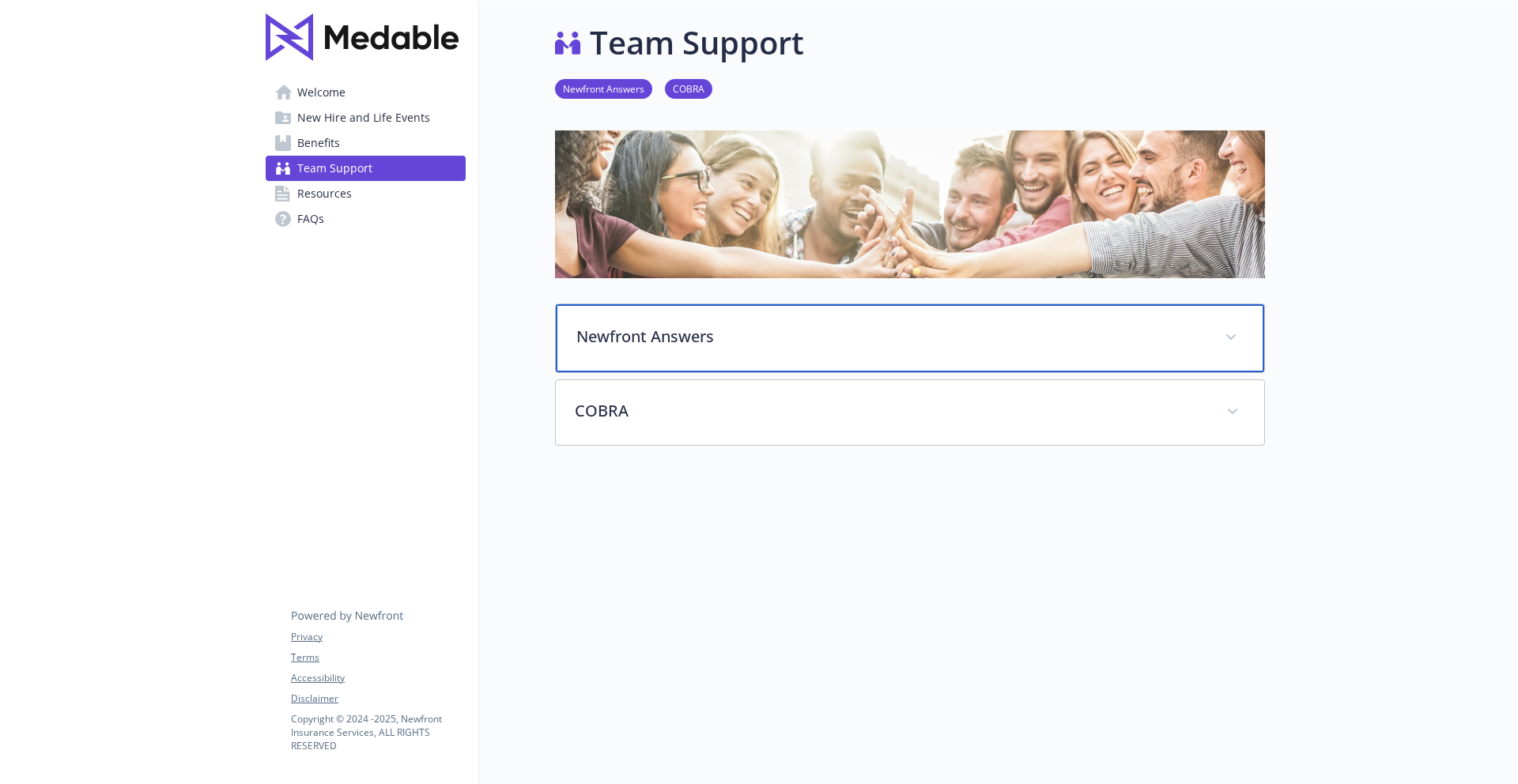
click at [713, 320] on div "Newfront Answers" at bounding box center [910, 339] width 709 height 68
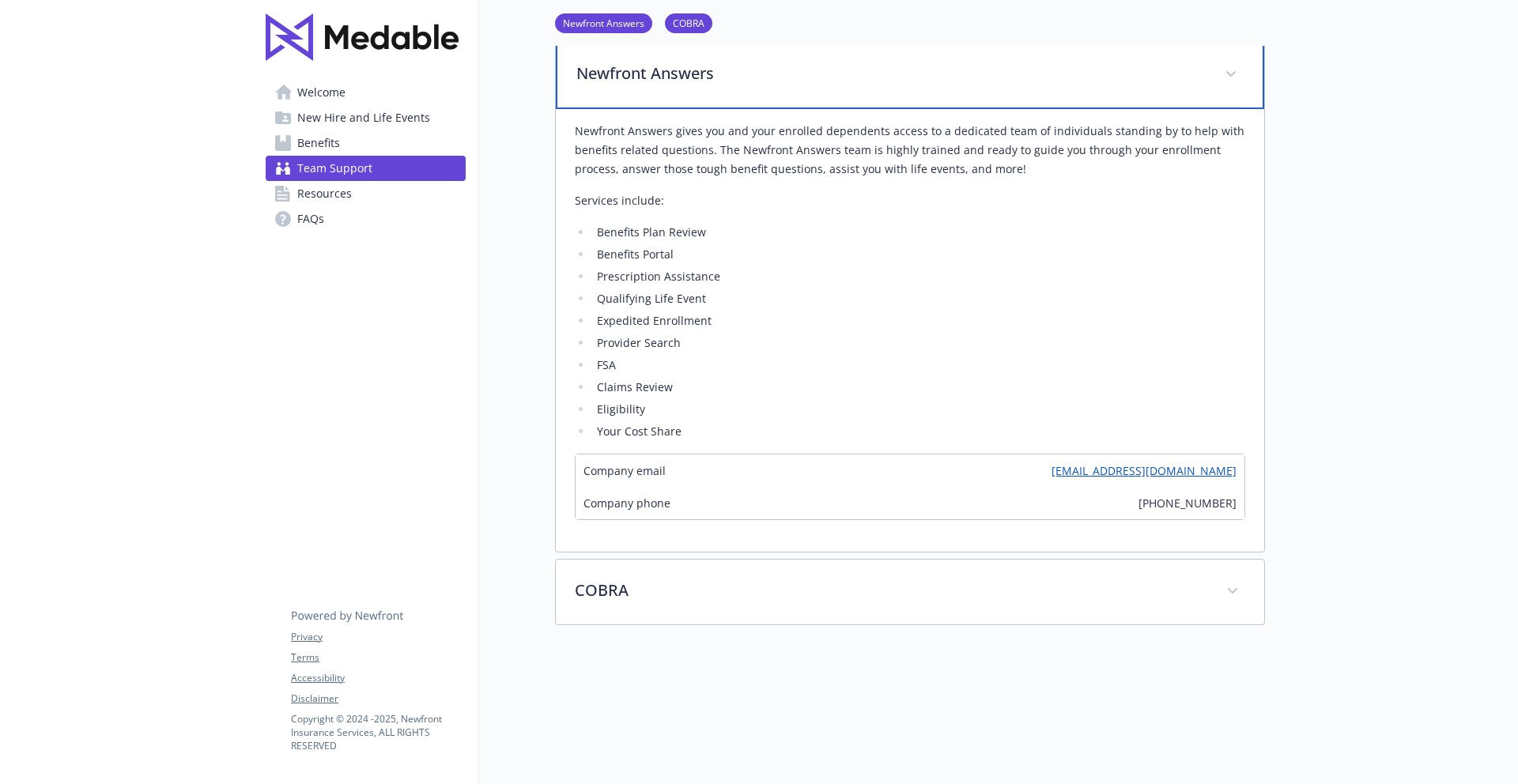
scroll to position [265, 0]
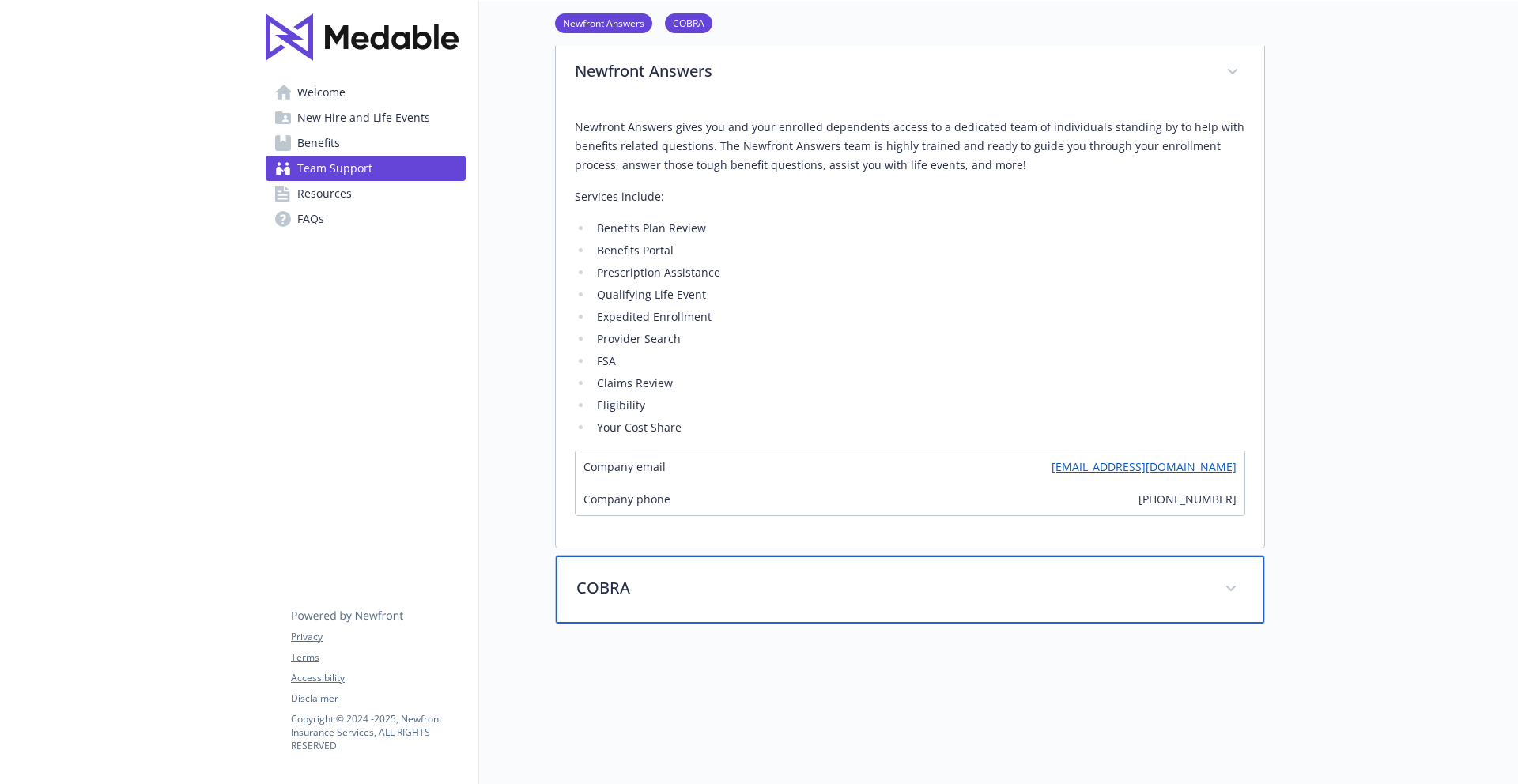
click at [716, 600] on div "COBRA" at bounding box center [910, 590] width 709 height 68
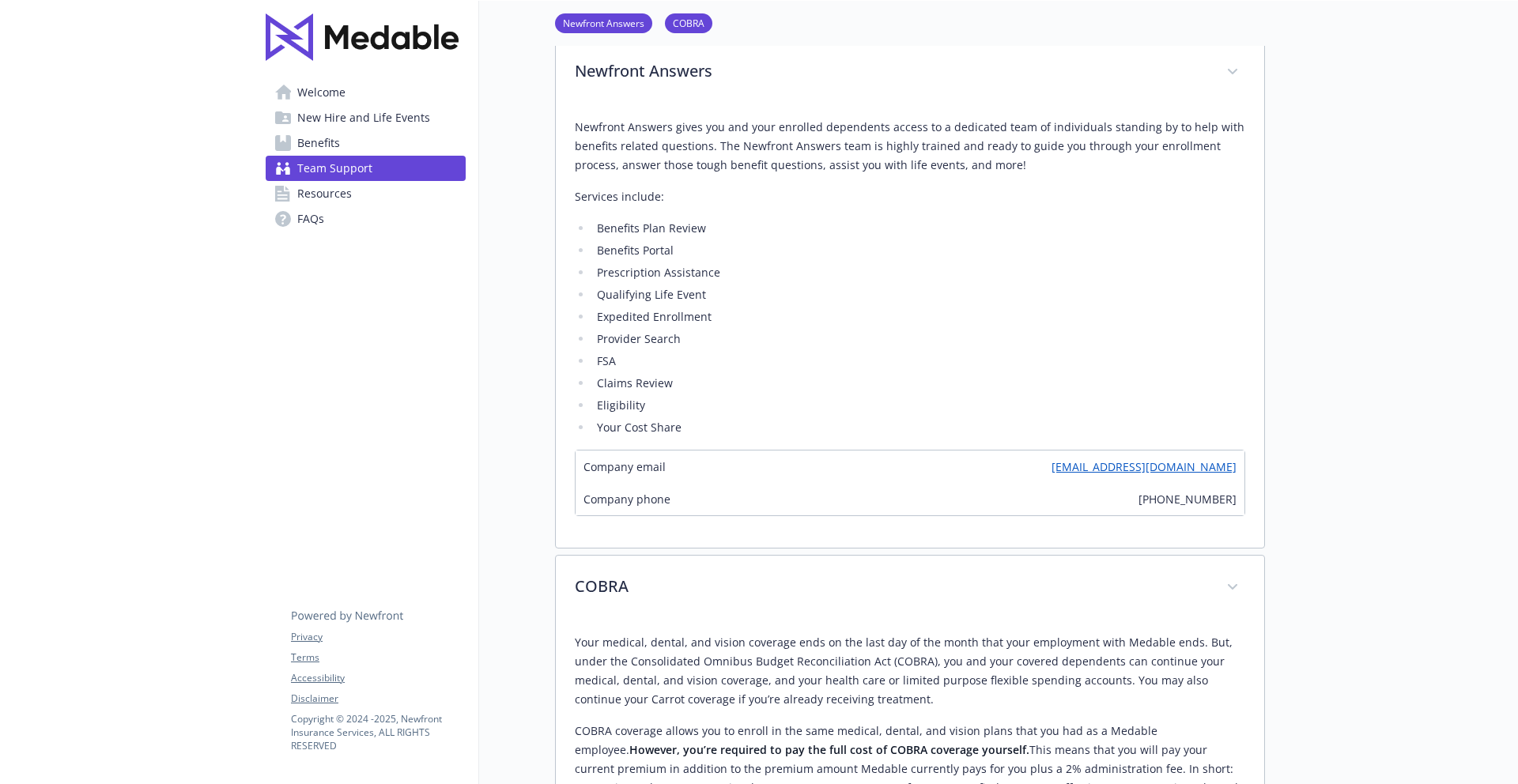
click at [356, 194] on link "Resources" at bounding box center [366, 194] width 200 height 25
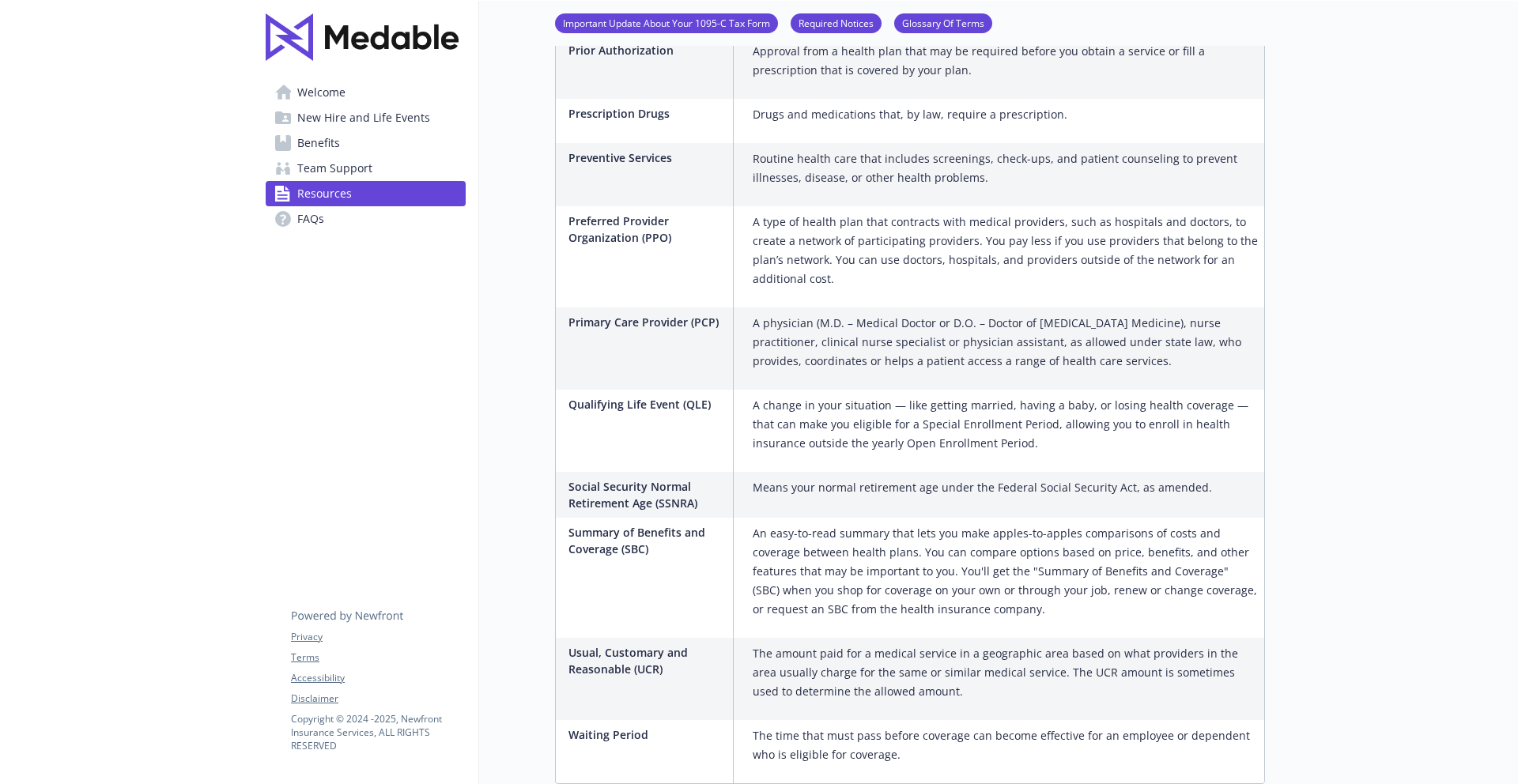
scroll to position [2587, 0]
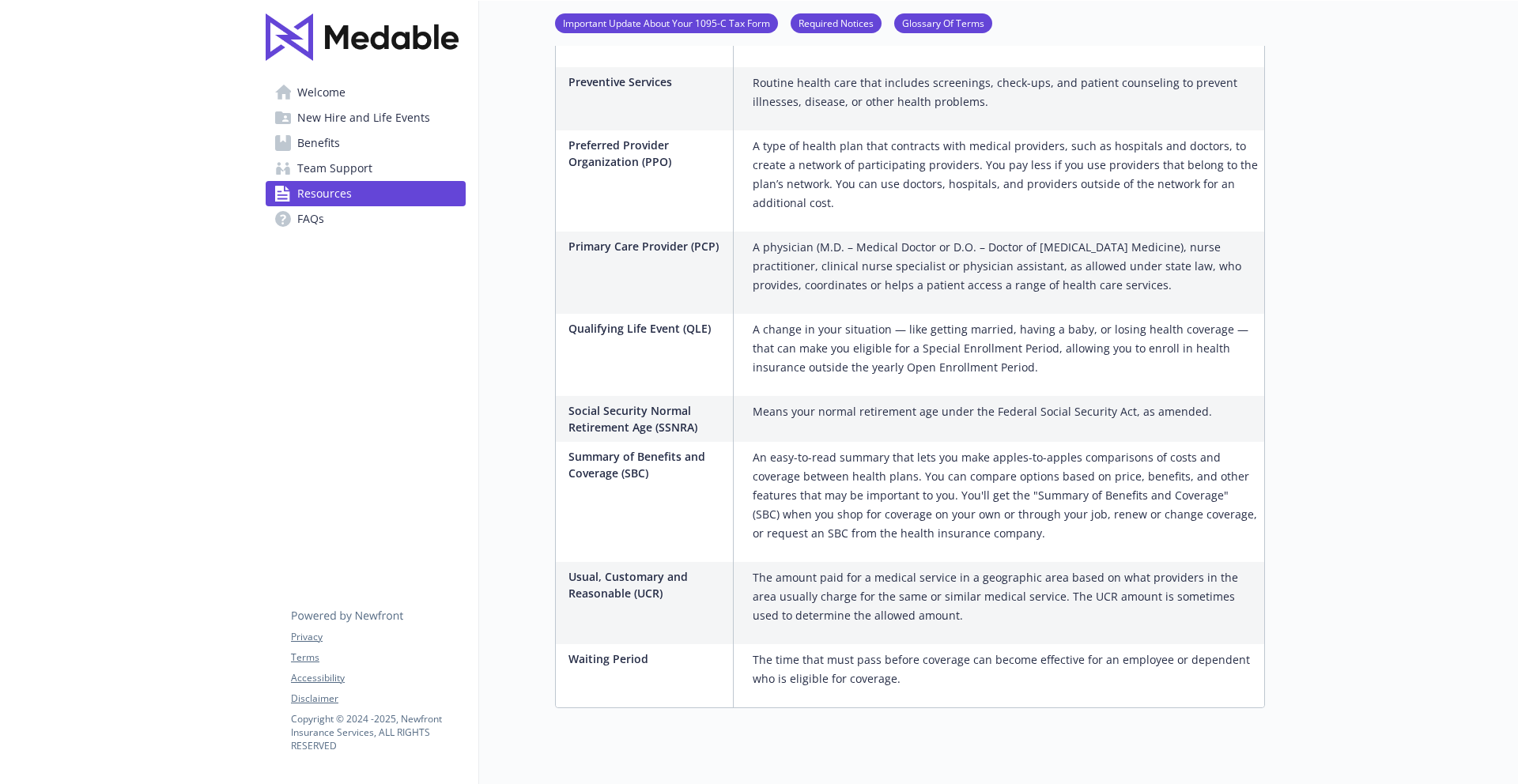
click at [343, 142] on link "Benefits" at bounding box center [366, 143] width 200 height 25
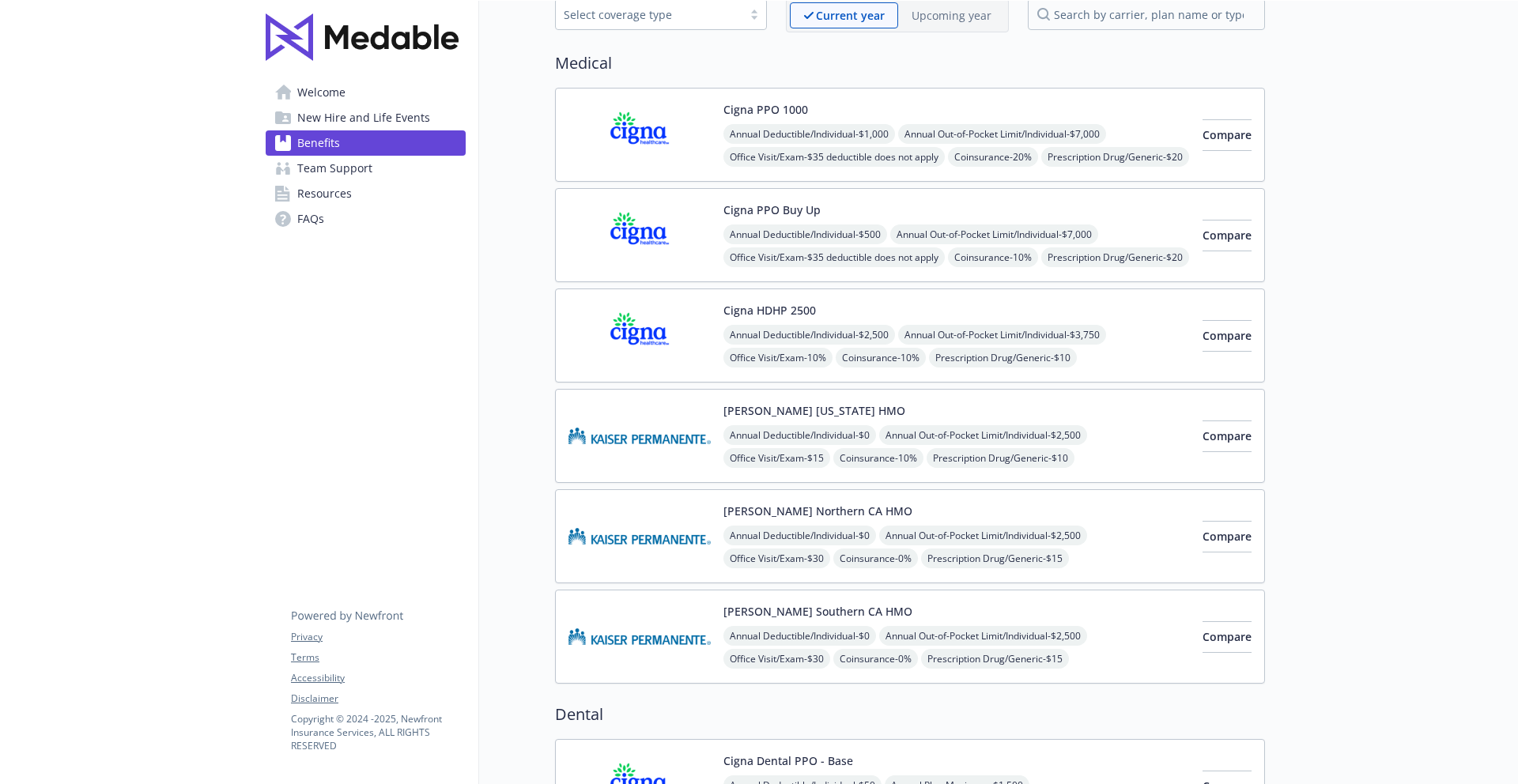
scroll to position [88, 0]
click at [1072, 140] on span "Annual Out-of-Pocket Limit/Individual - $7,000" at bounding box center [1003, 134] width 208 height 20
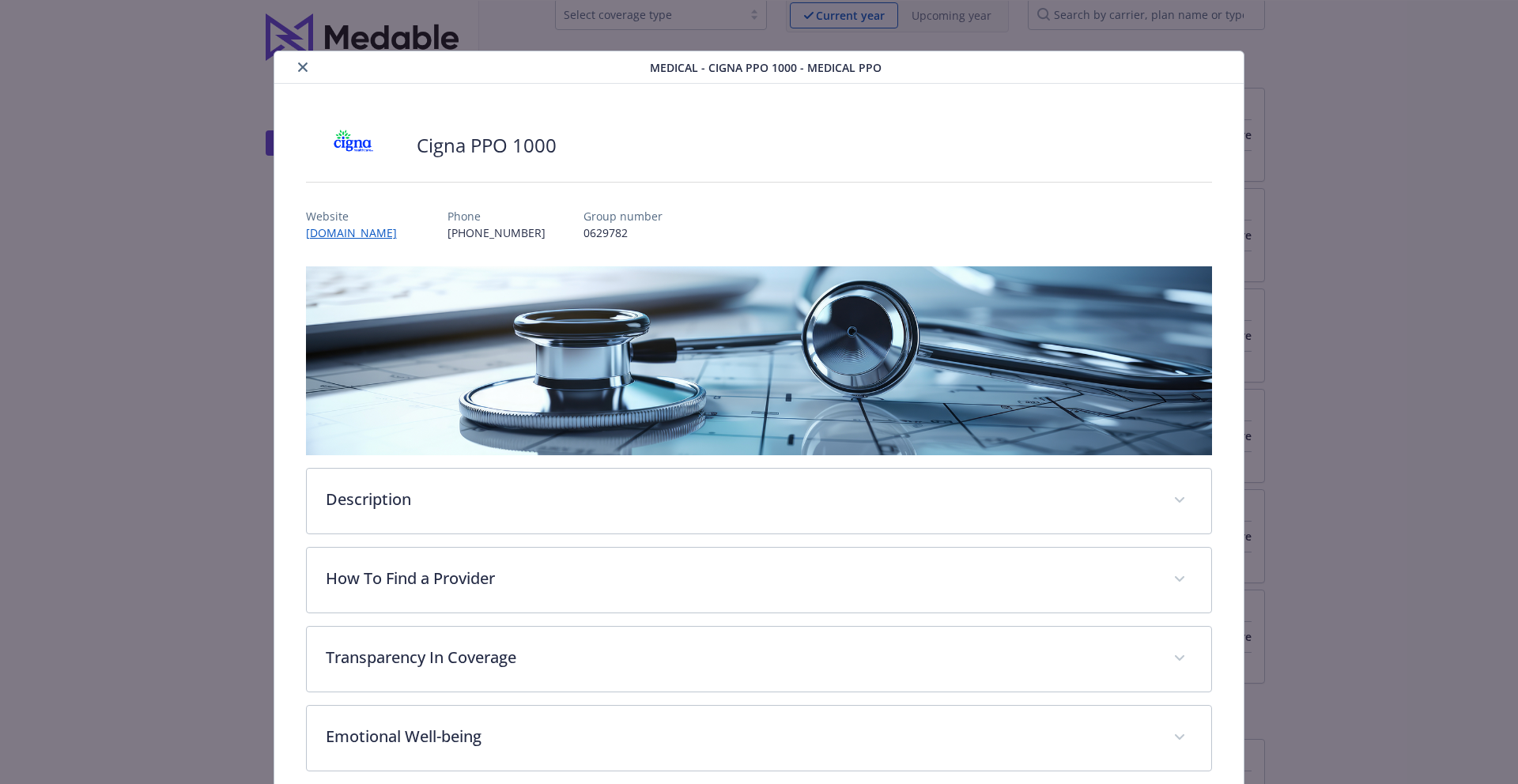
click at [300, 73] on button "close" at bounding box center [302, 66] width 19 height 19
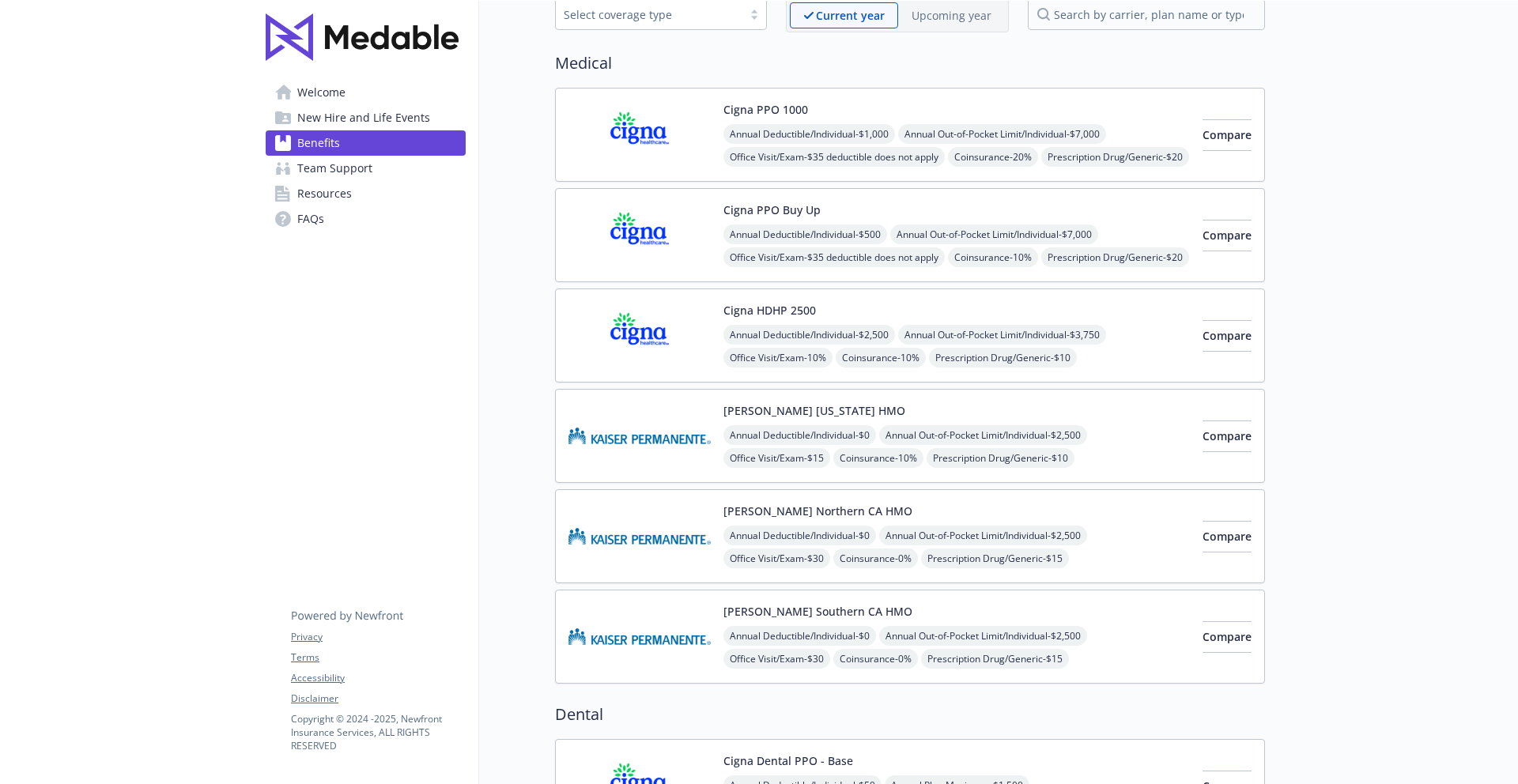
click at [914, 306] on div "Cigna HDHP 2500 Annual Deductible/Individual - $2,500 Annual Out-of-Pocket Limi…" at bounding box center [956, 335] width 467 height 67
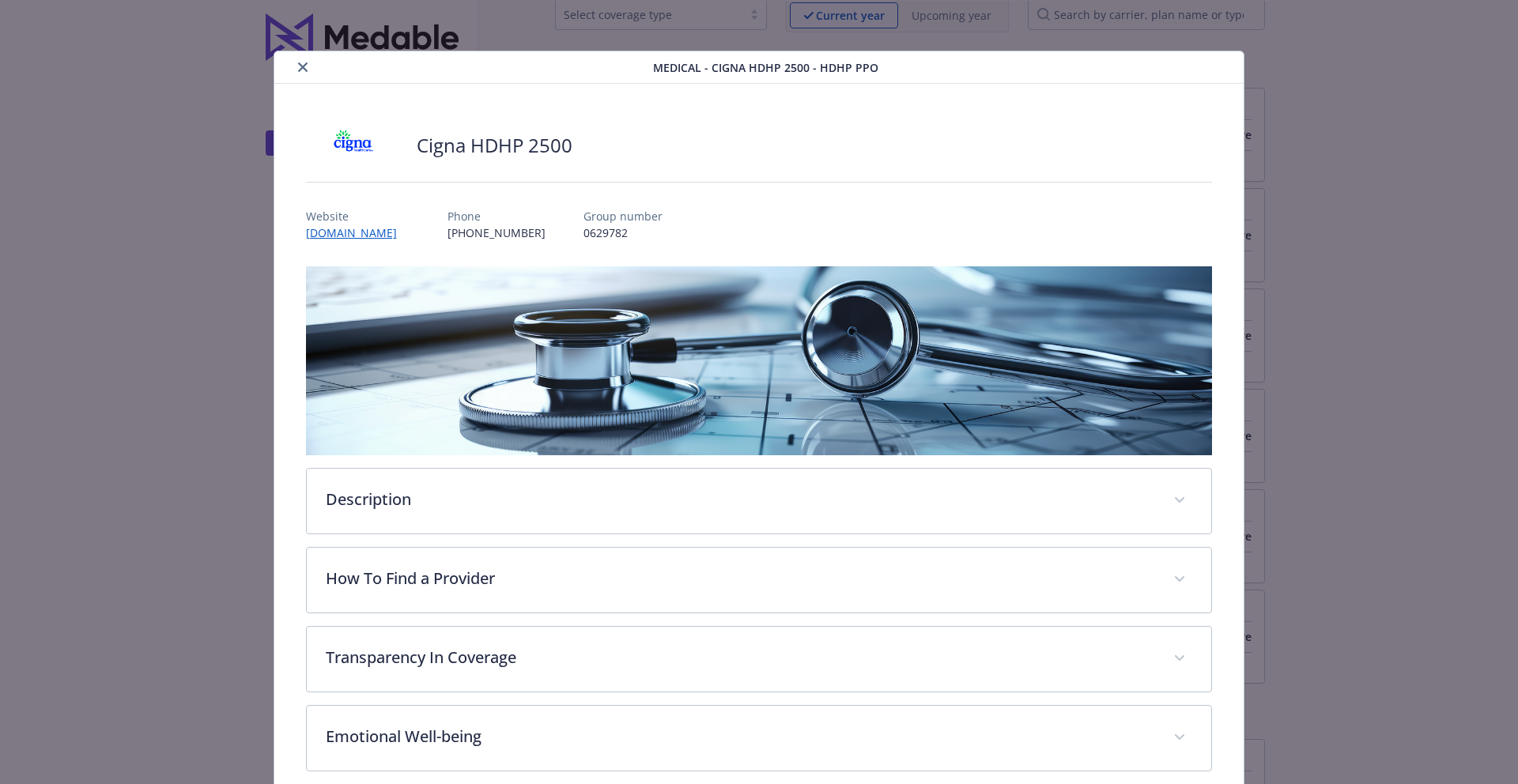
scroll to position [47, 0]
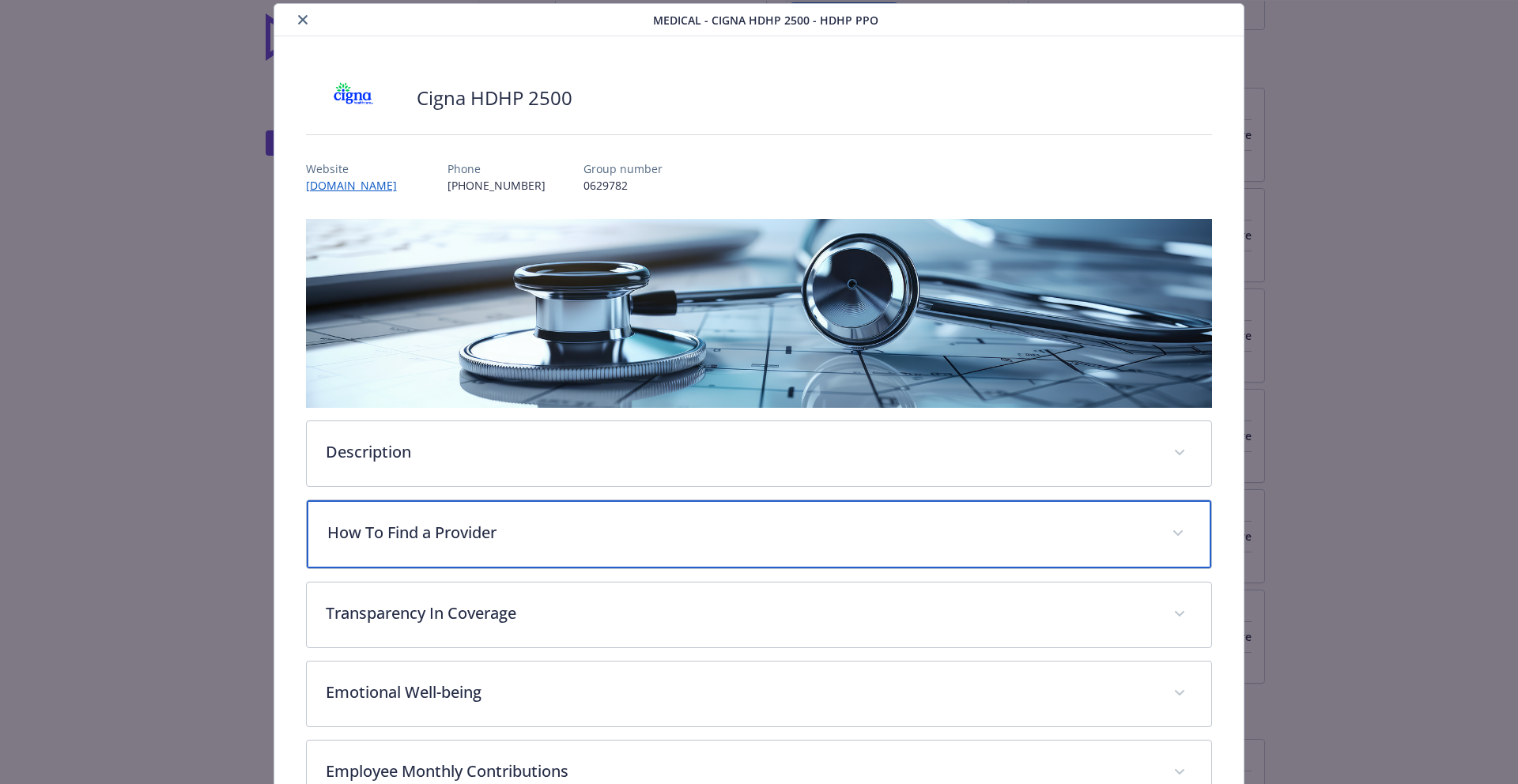
click at [736, 542] on div "How To Find a Provider" at bounding box center [759, 535] width 905 height 68
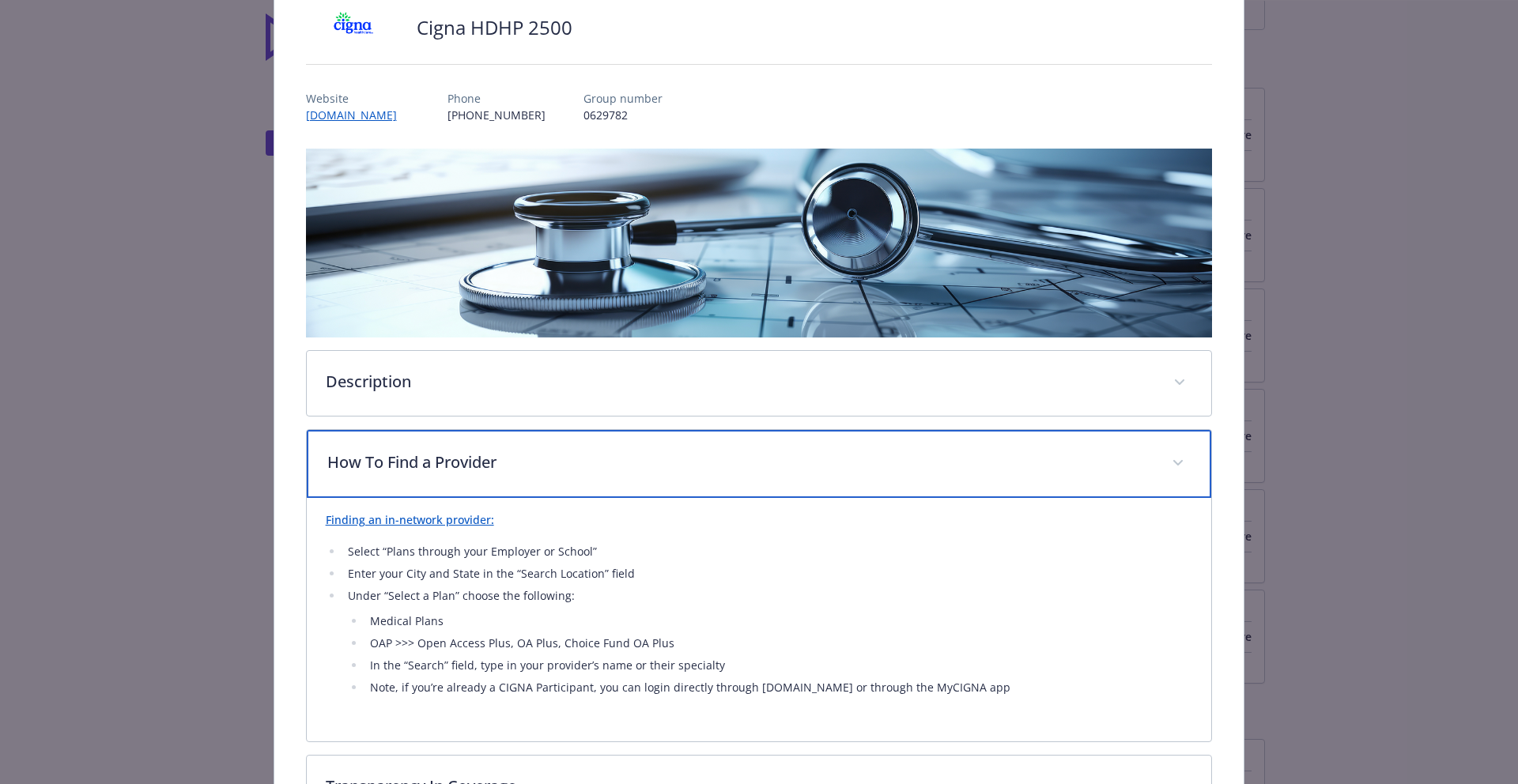
scroll to position [355, 0]
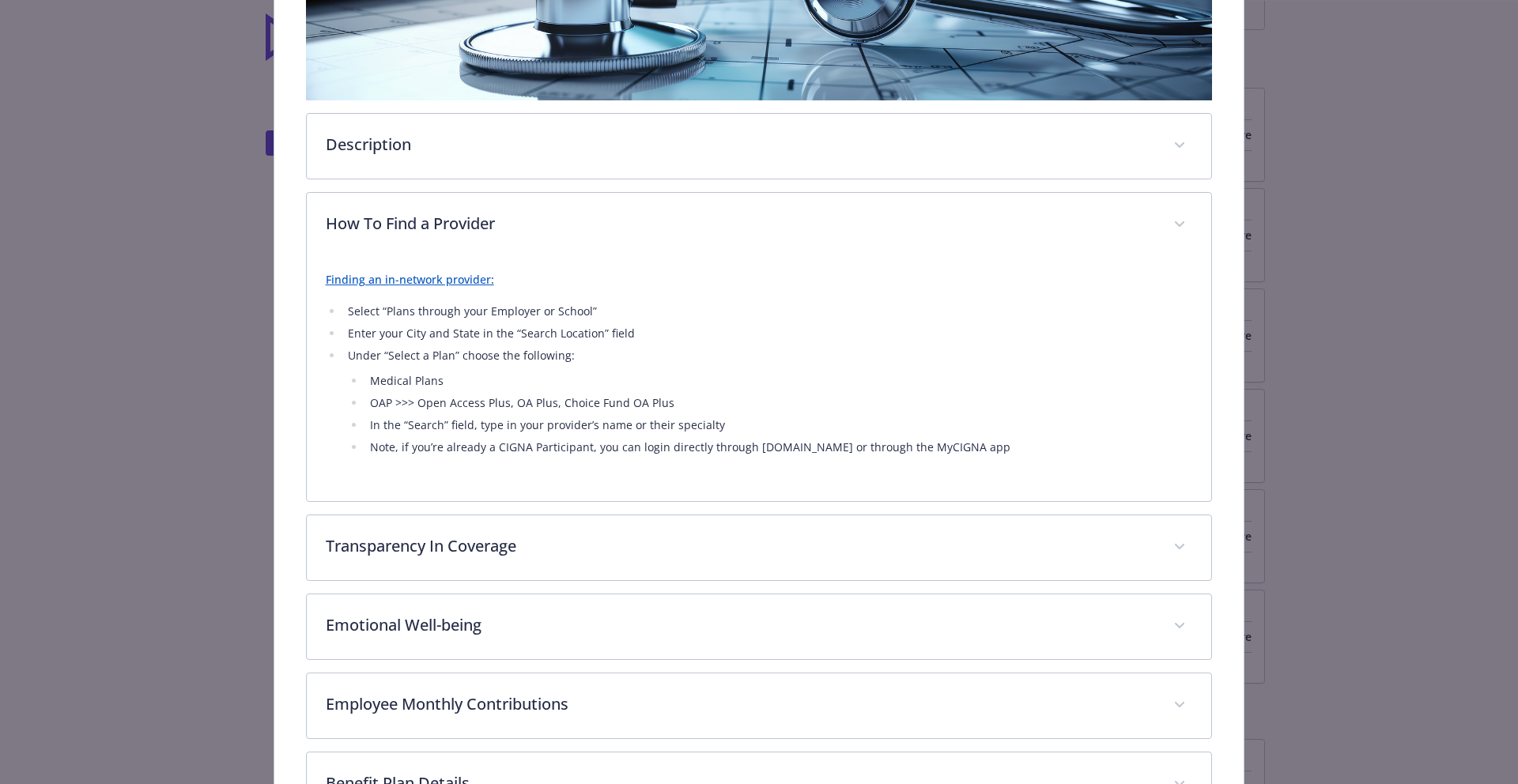
click at [384, 291] on div "Finding an in-network provider: Select “Plans through your Employer or School” …" at bounding box center [760, 364] width 867 height 186
click at [401, 283] on link "Finding an in-network provider:" at bounding box center [410, 280] width 168 height 15
